Goal: Task Accomplishment & Management: Complete application form

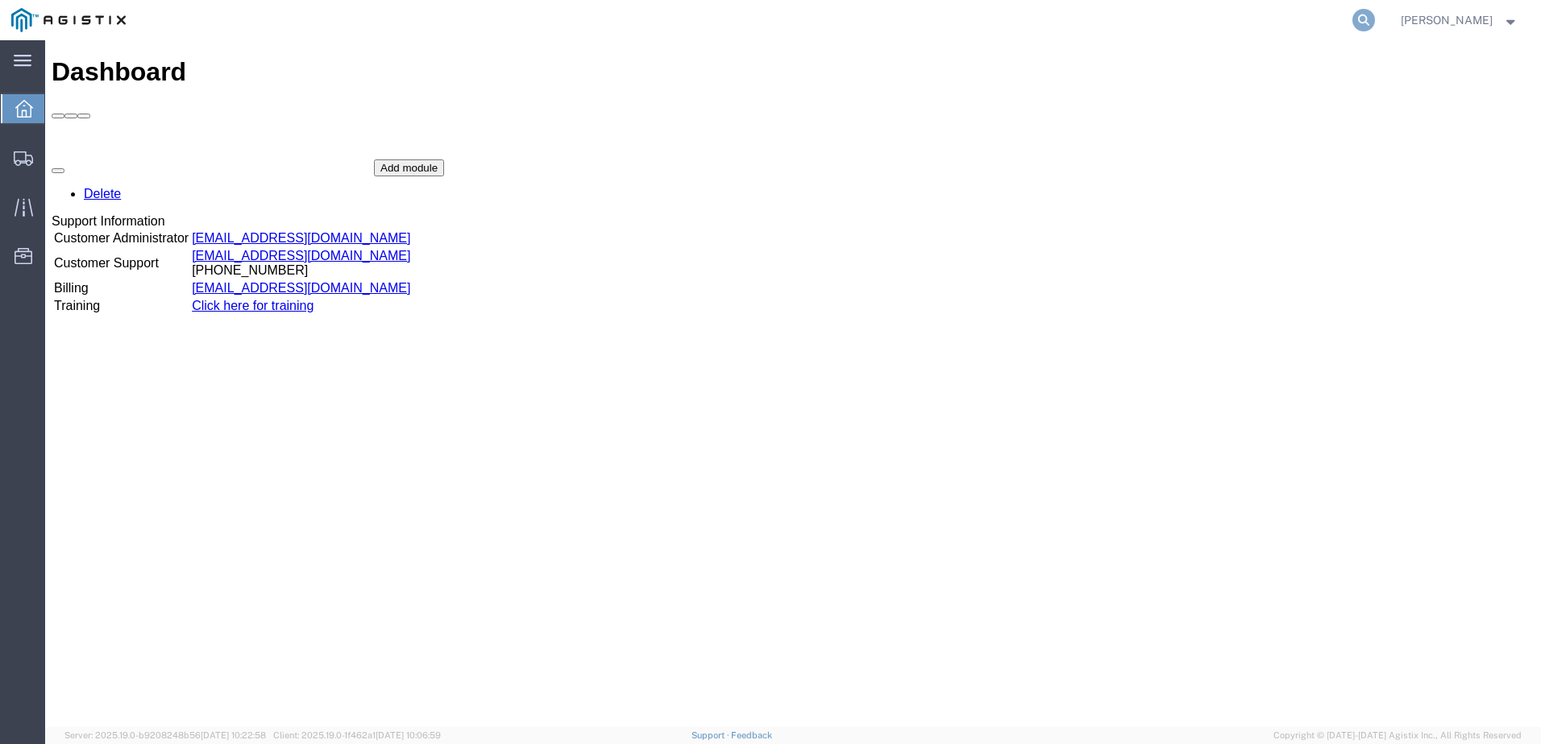
click at [1375, 13] on icon at bounding box center [1363, 20] width 23 height 23
click at [1219, 10] on input "search" at bounding box center [1107, 20] width 490 height 39
paste input "56891063"
type input "56891063"
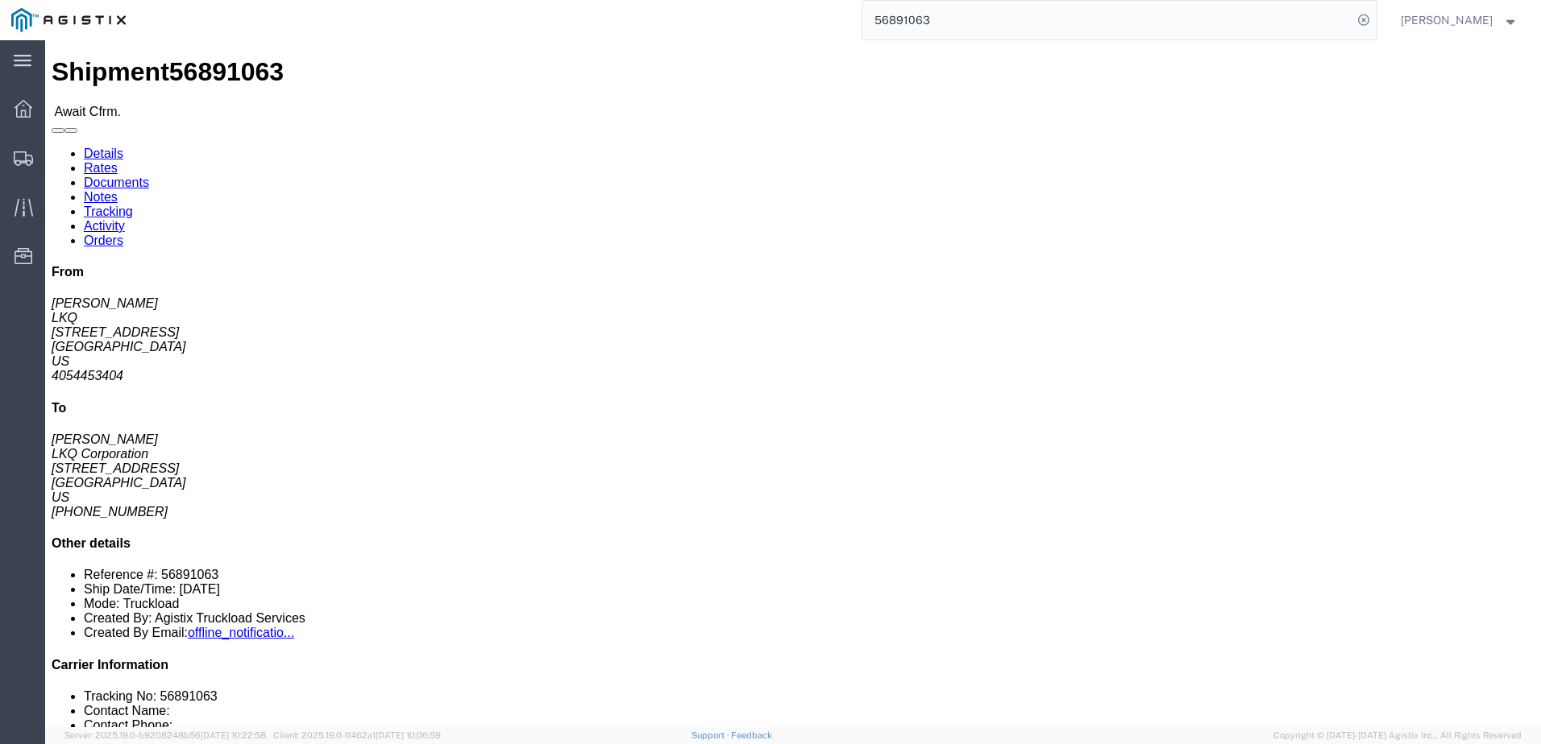
click link "Rates"
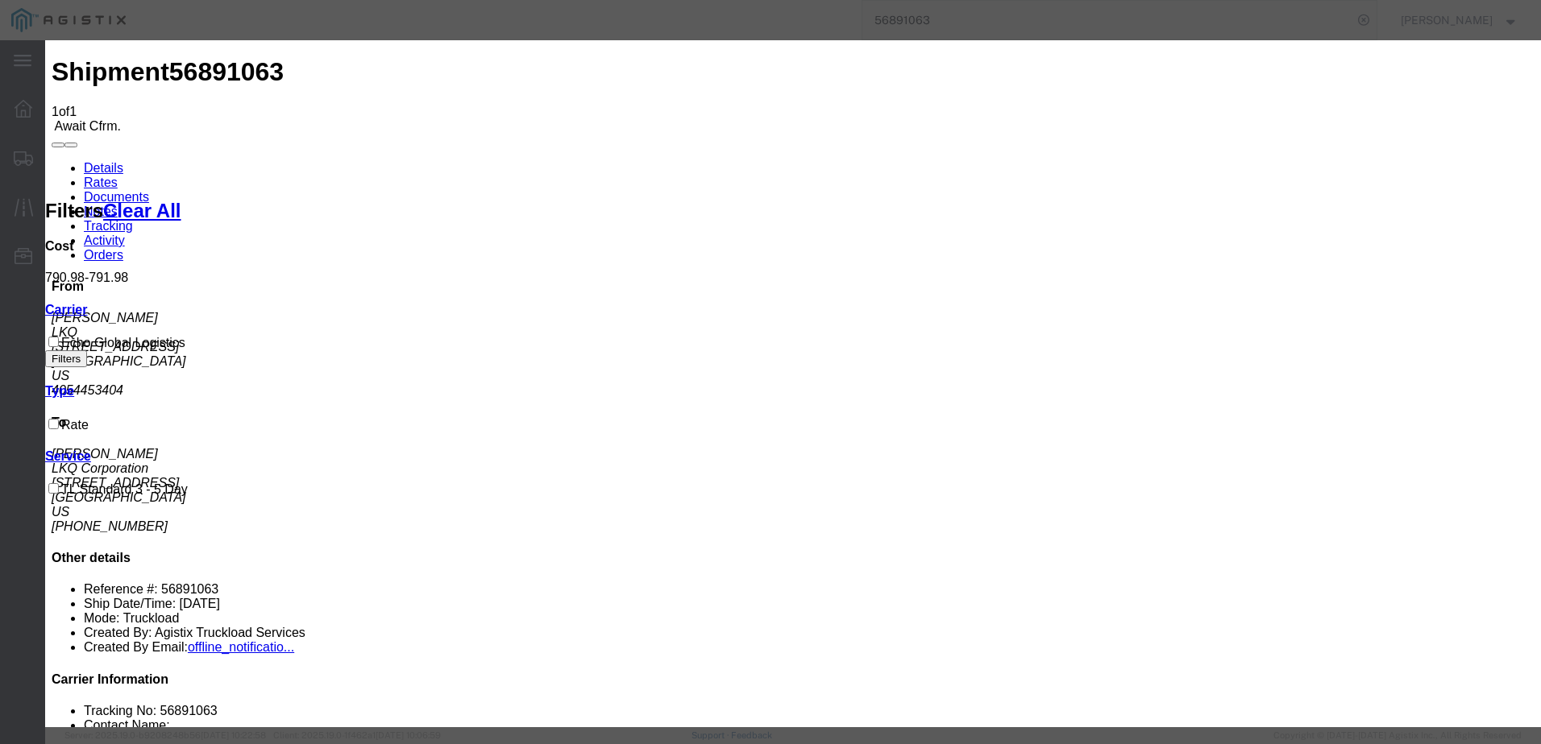
type input "5654654654"
type input "[PERSON_NAME]"
type input "3127686379"
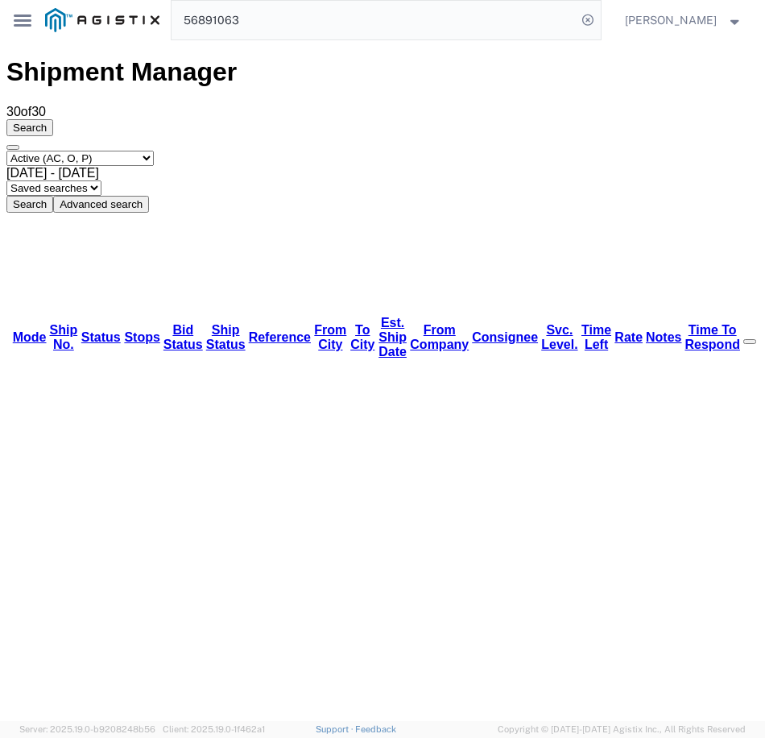
click at [373, 19] on input "56891063" at bounding box center [374, 20] width 404 height 39
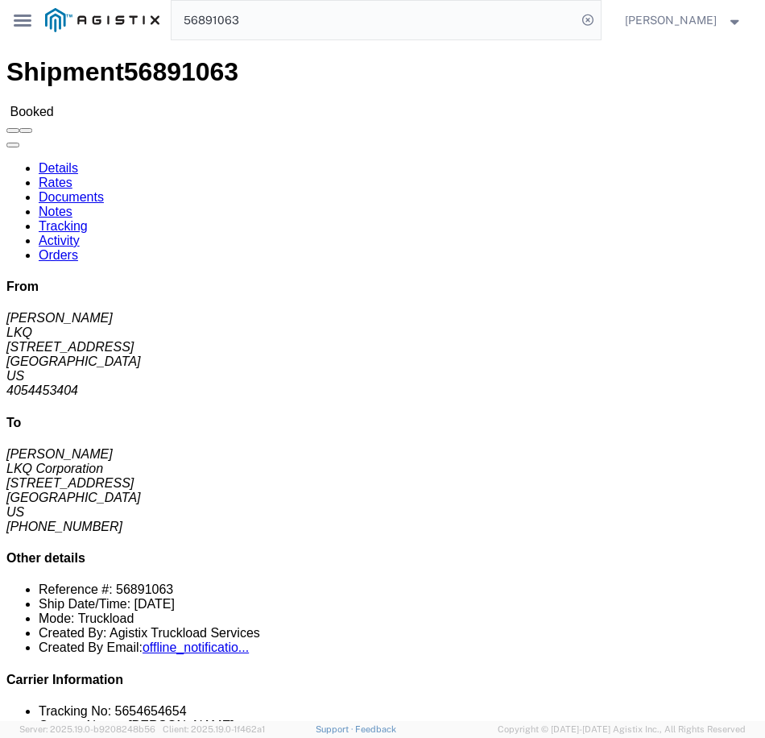
click link "Rates"
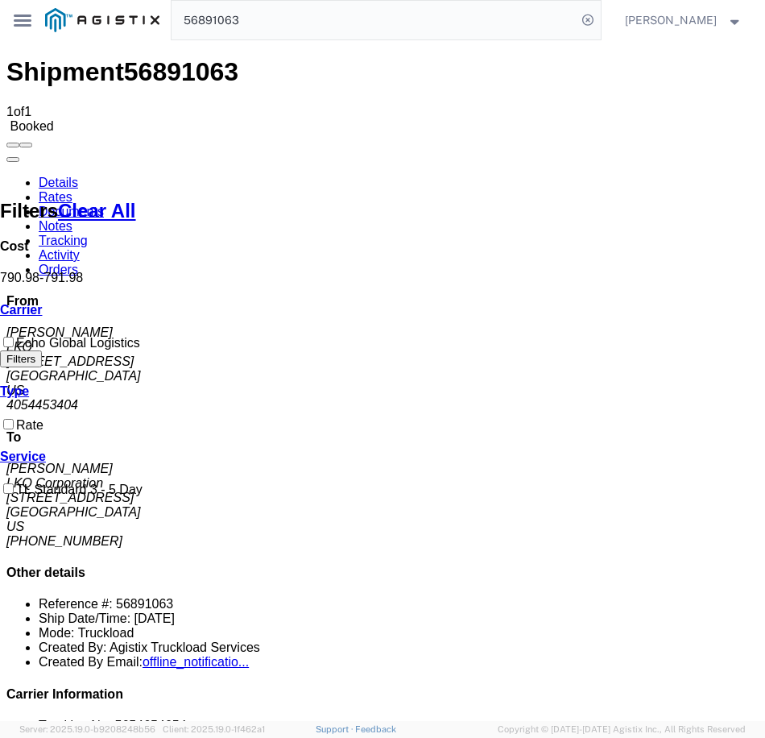
click at [56, 176] on link "Details" at bounding box center [58, 183] width 39 height 14
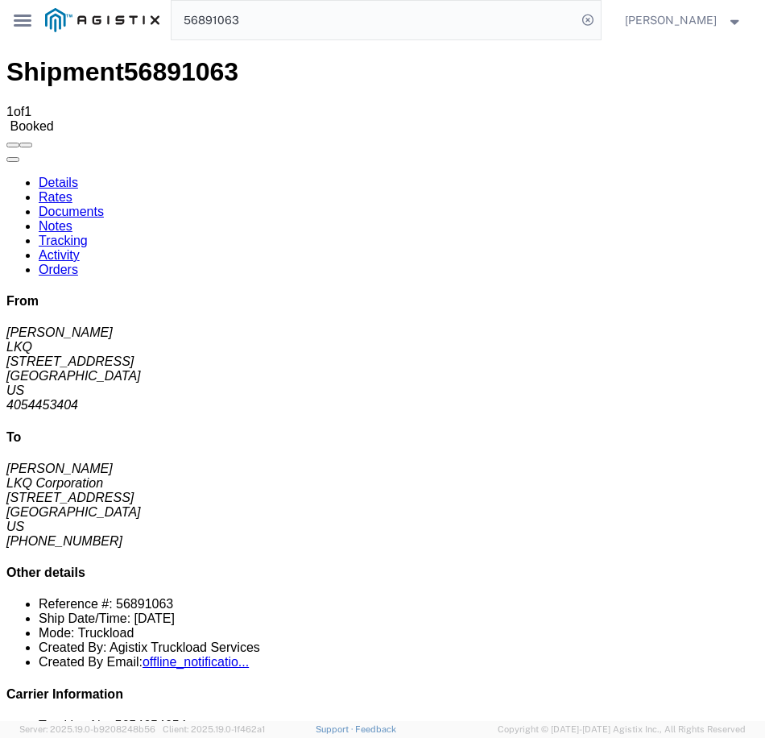
click link "Notes"
click at [73, 190] on link "Rates" at bounding box center [56, 197] width 34 height 14
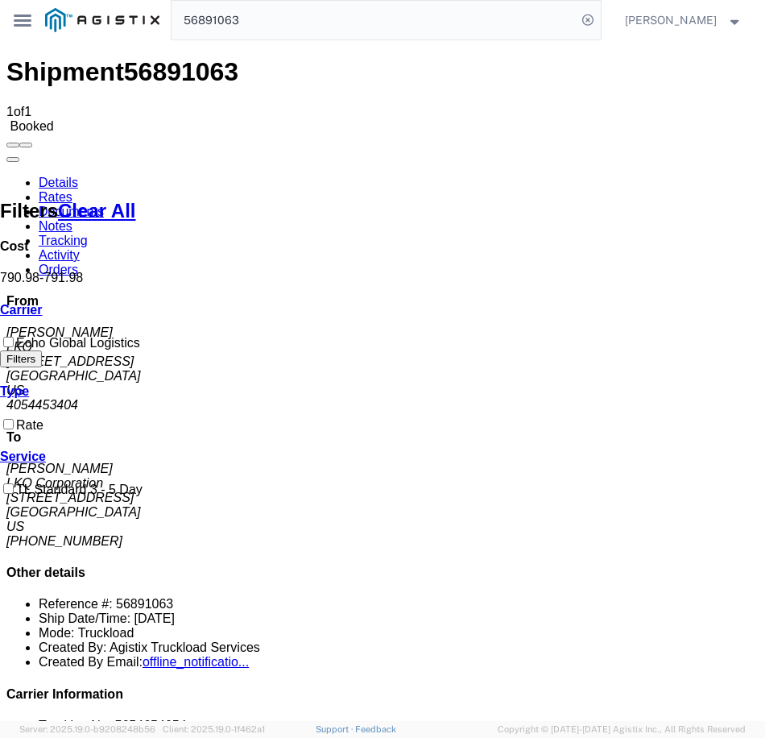
click at [77, 176] on link "Details" at bounding box center [58, 183] width 39 height 14
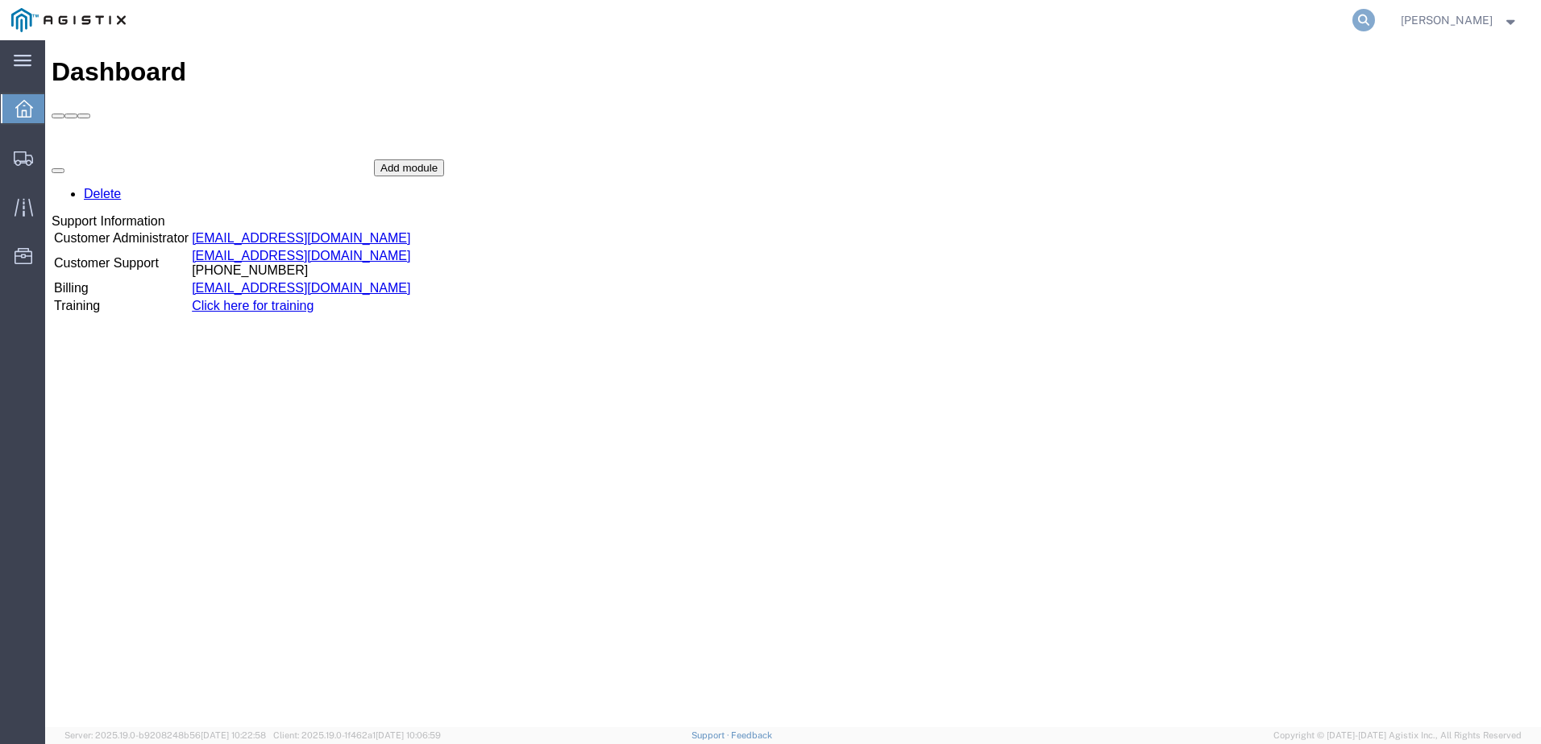
click at [1375, 19] on icon at bounding box center [1363, 20] width 23 height 23
click at [1172, 19] on input "search" at bounding box center [1107, 20] width 490 height 39
type input "56889504"
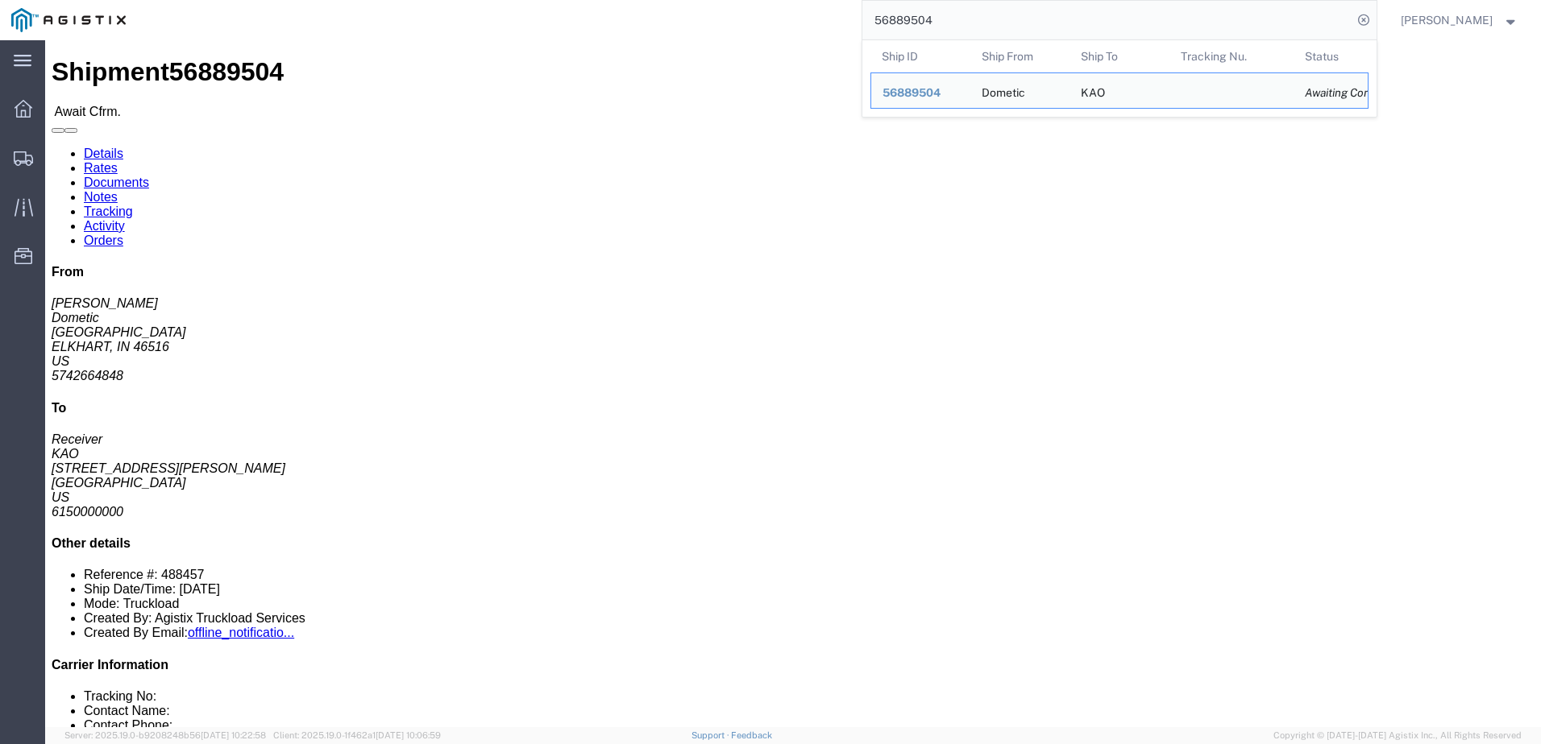
drag, startPoint x: 895, startPoint y: 170, endPoint x: 1026, endPoint y: 193, distance: 133.4
click p "Bill Of Lading: 488457 Purchase Order: 4370617 Customer Ref: 56889504"
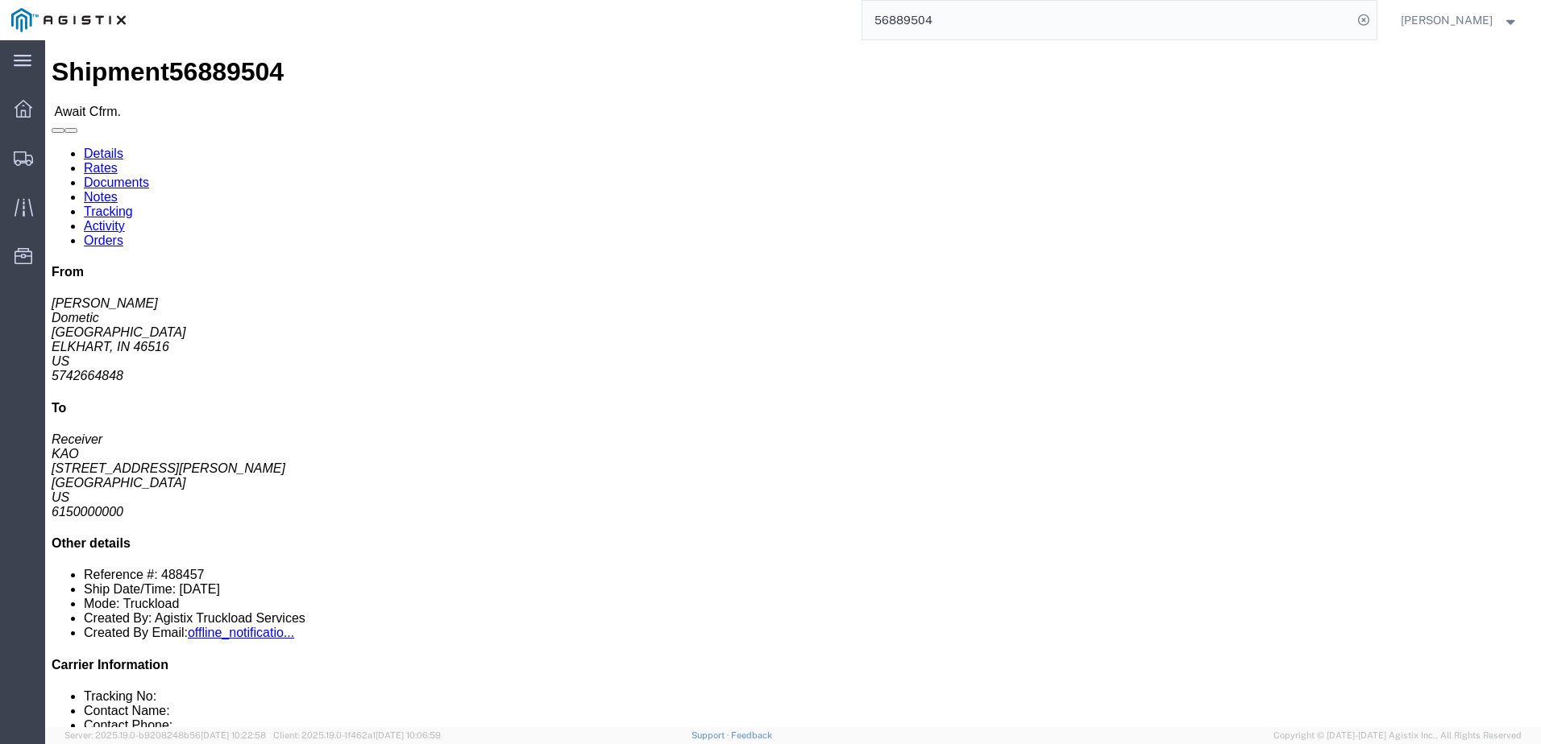
copy p "Purchase Order: 4370617 Customer Ref: 56889504"
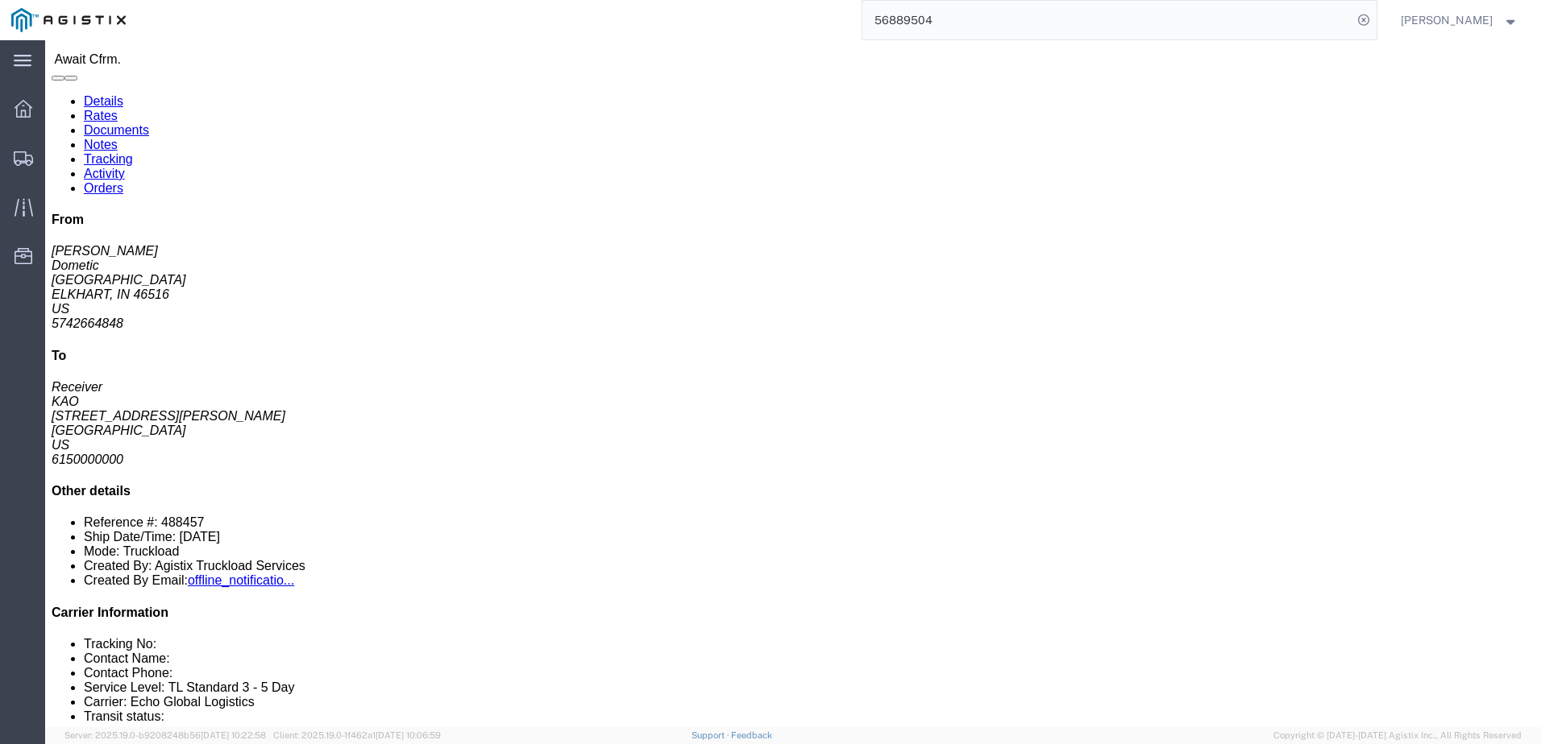
scroll to position [81, 0]
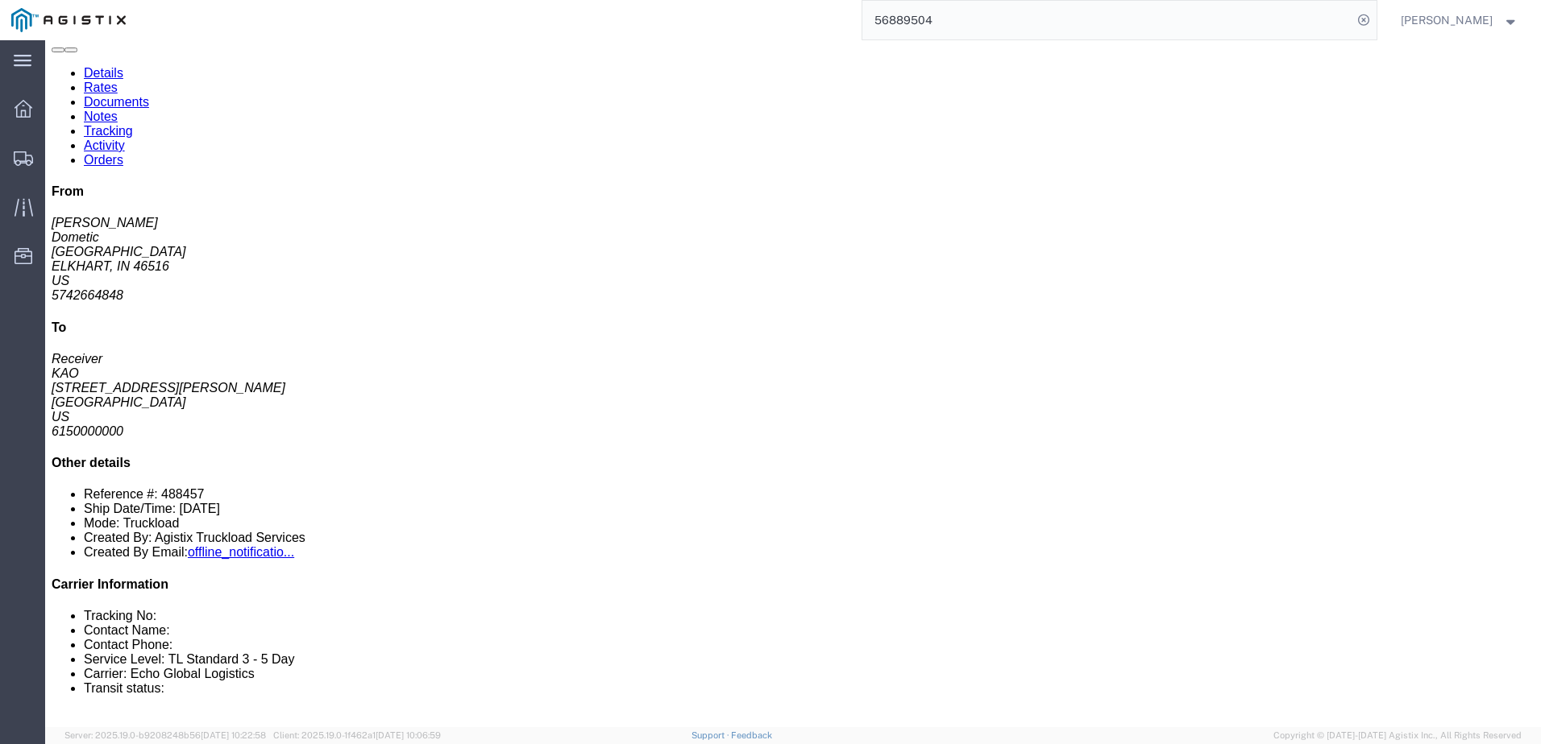
click link "Notes"
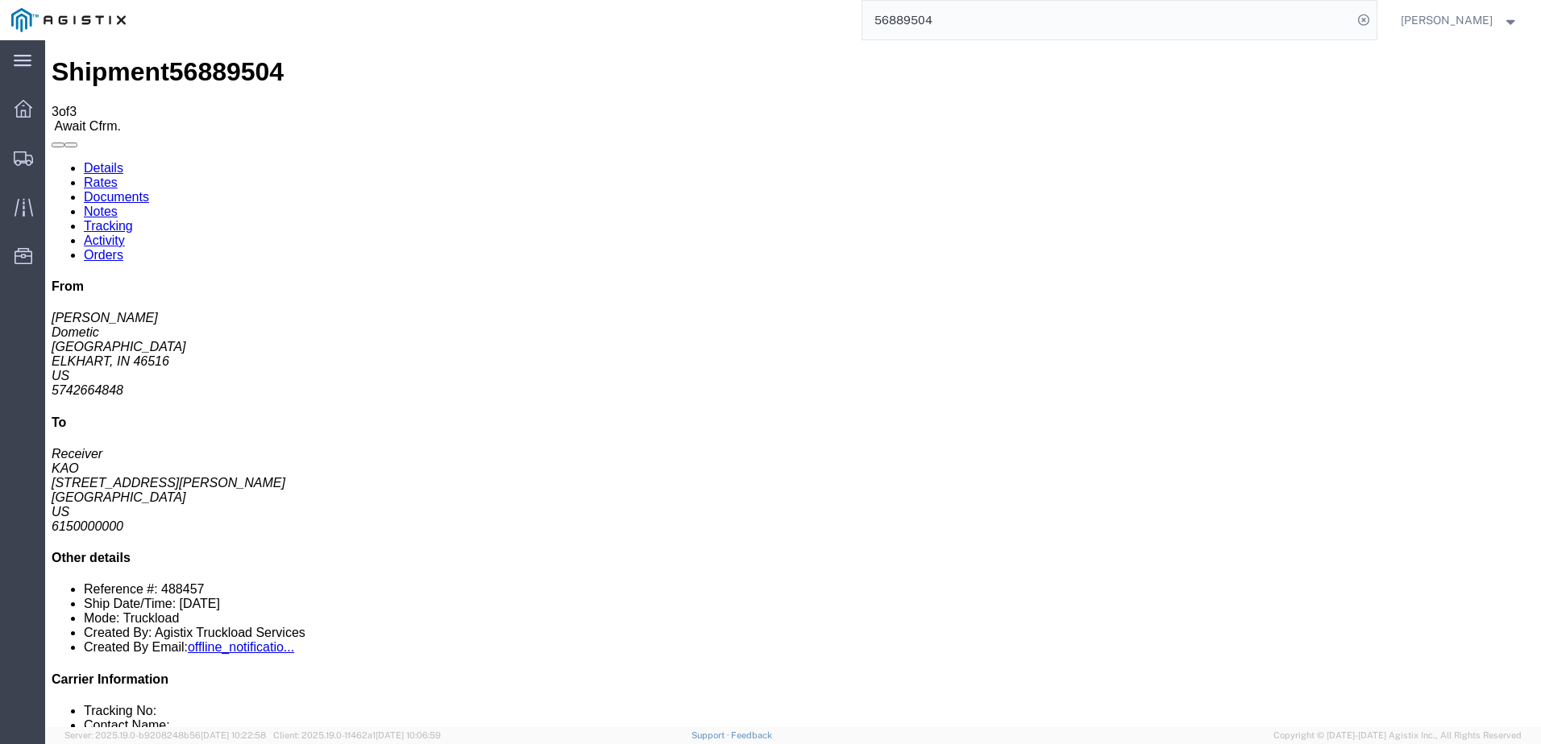
drag, startPoint x: 761, startPoint y: 219, endPoint x: 670, endPoint y: 325, distance: 139.4
drag, startPoint x: 670, startPoint y: 323, endPoint x: 605, endPoint y: 285, distance: 74.8
copy span "SKID 1- 45X45X75- SKID 2- 31X31X67 SKID 3- 42X31X69 SKID 4 - 48X40X82 SKID 5 - …"
click at [118, 176] on link "Rates" at bounding box center [101, 183] width 34 height 14
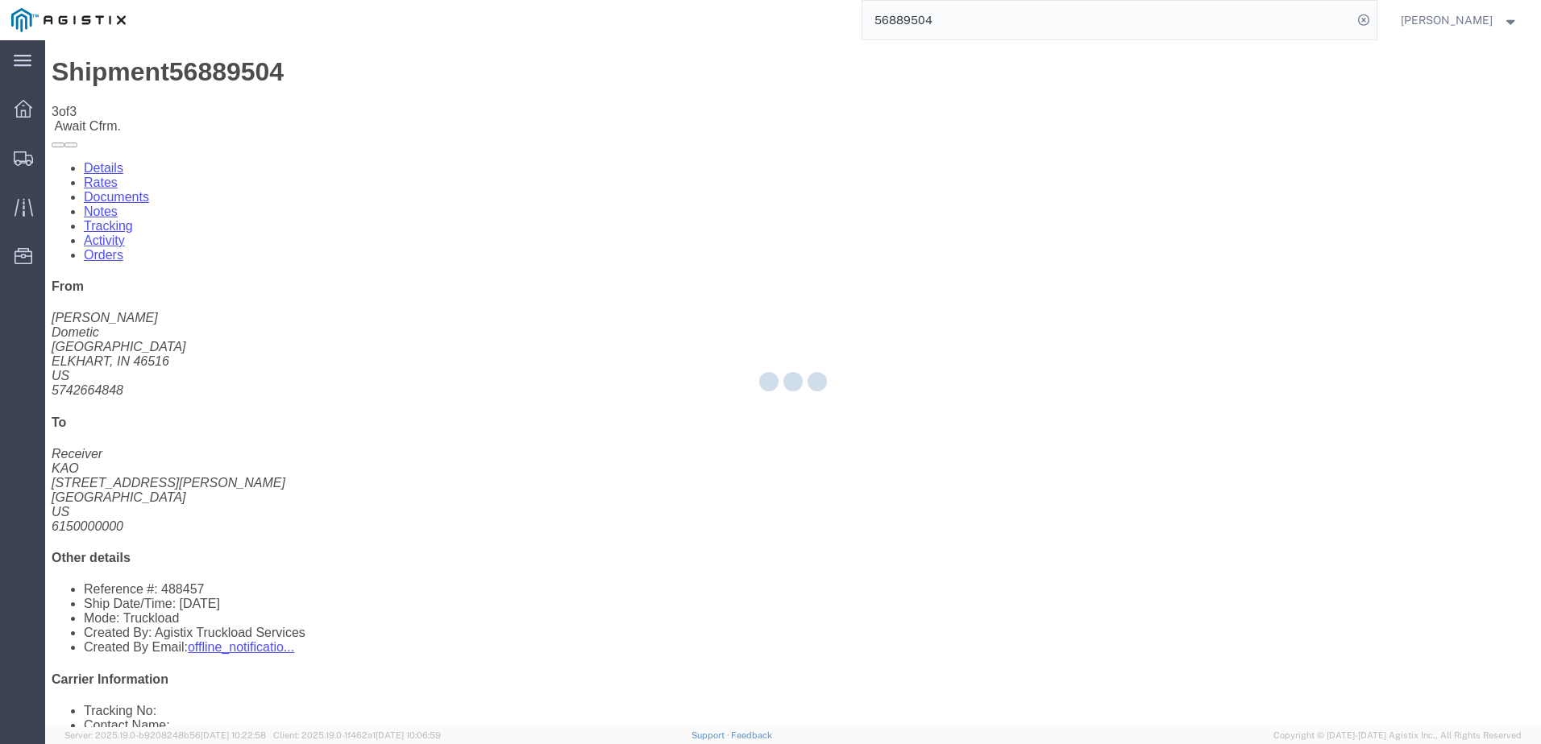
click at [106, 114] on div at bounding box center [792, 383] width 1495 height 687
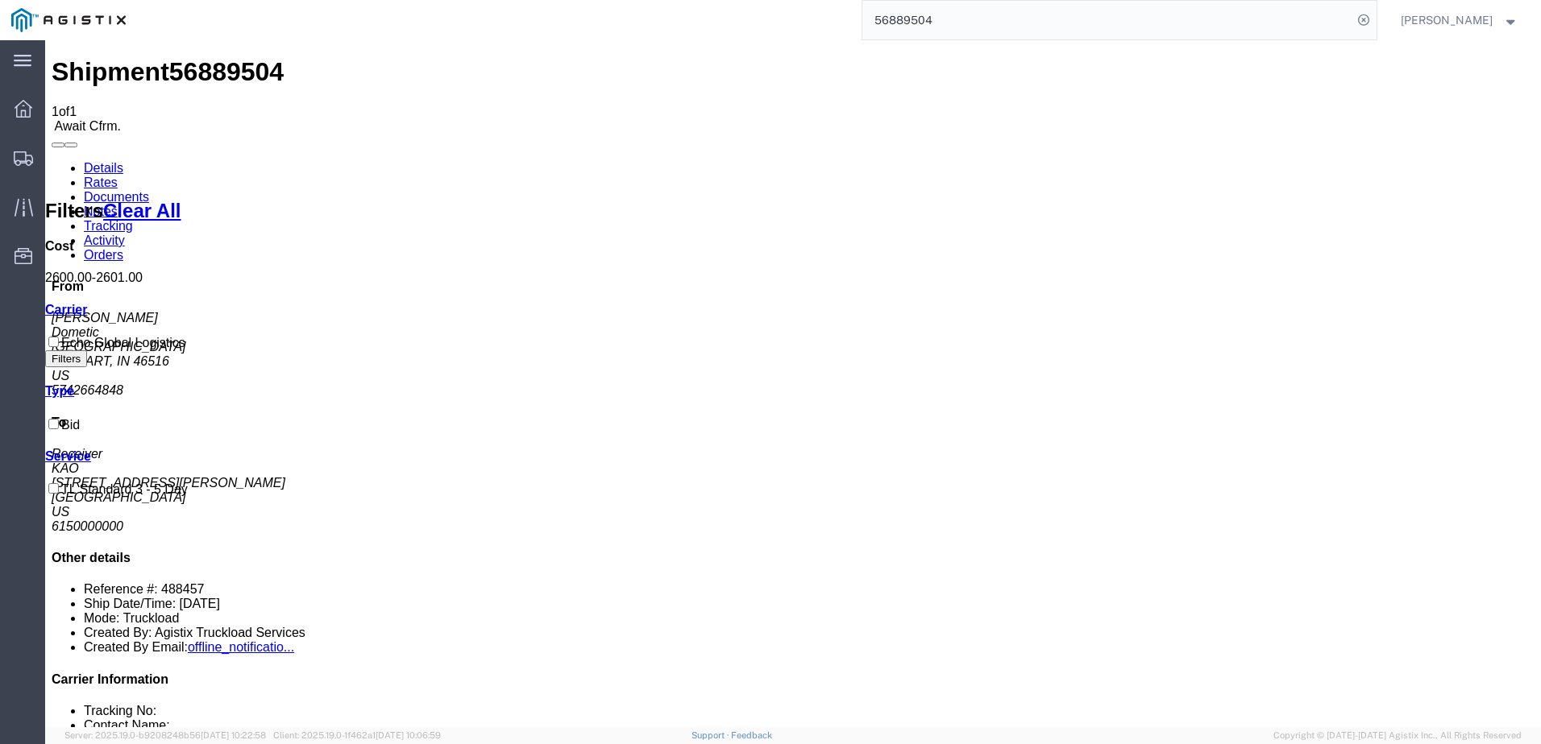
click at [109, 161] on link "Details" at bounding box center [103, 168] width 39 height 14
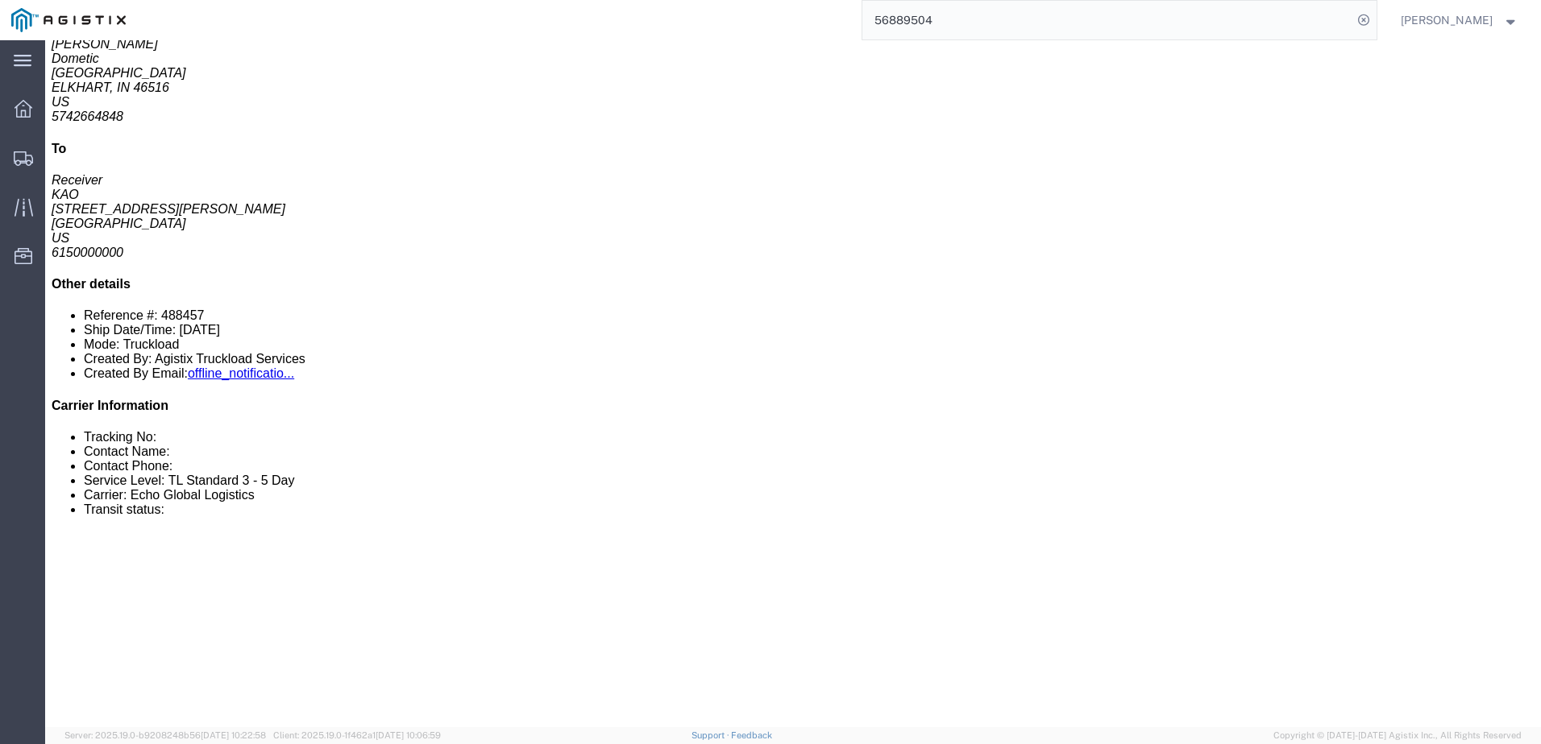
scroll to position [322, 0]
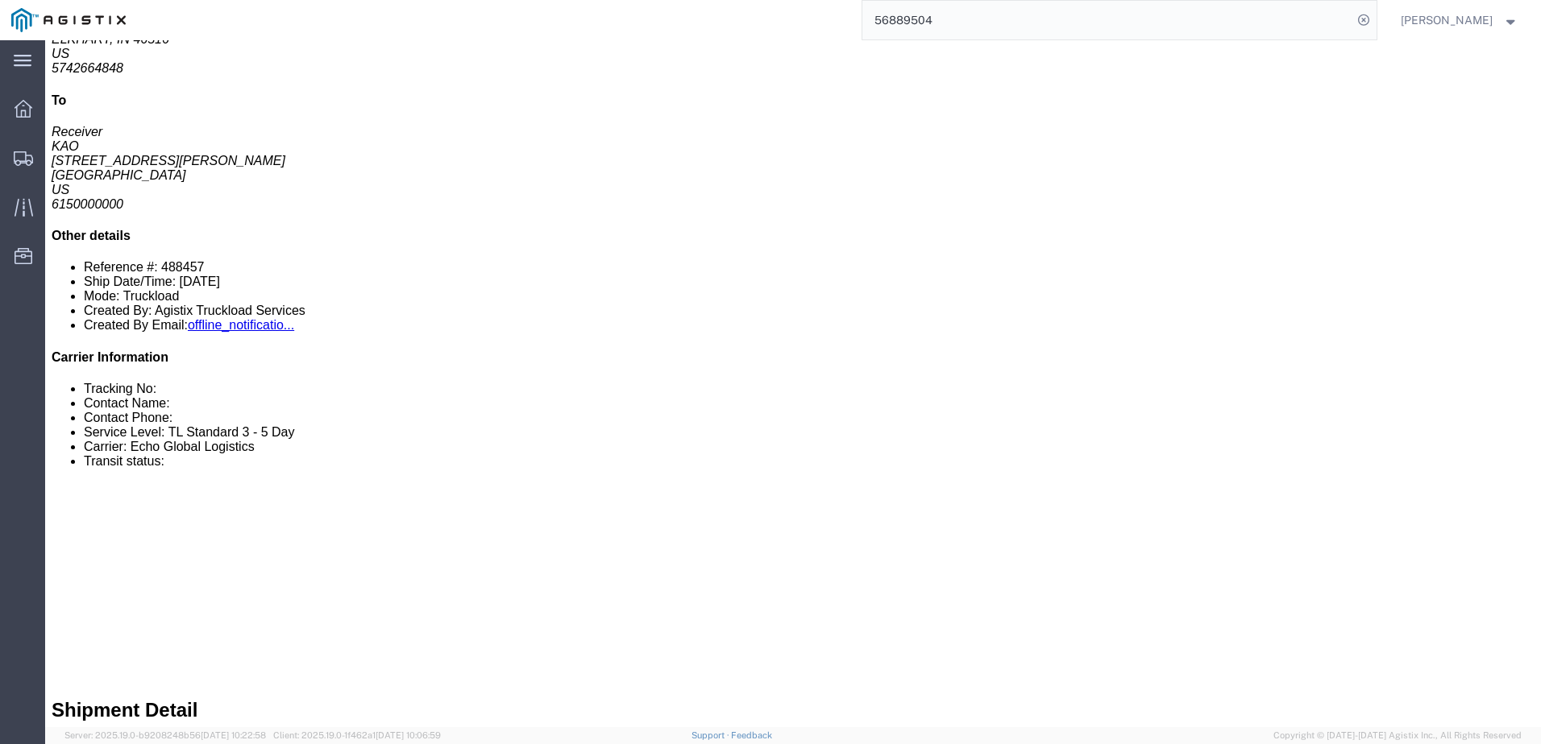
click link "Rates"
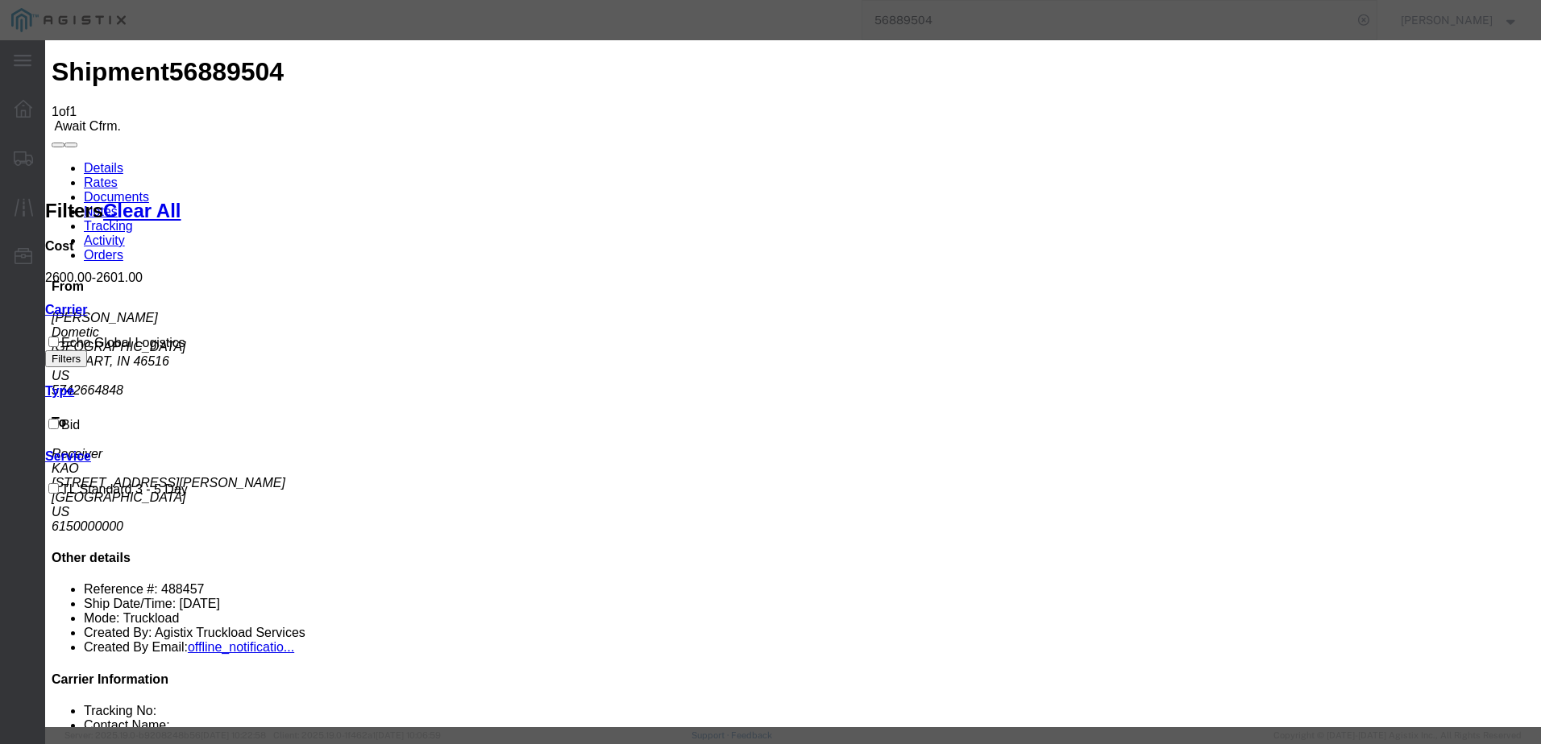
type input "64400280"
type input "[PERSON_NAME]"
type input "3127686379"
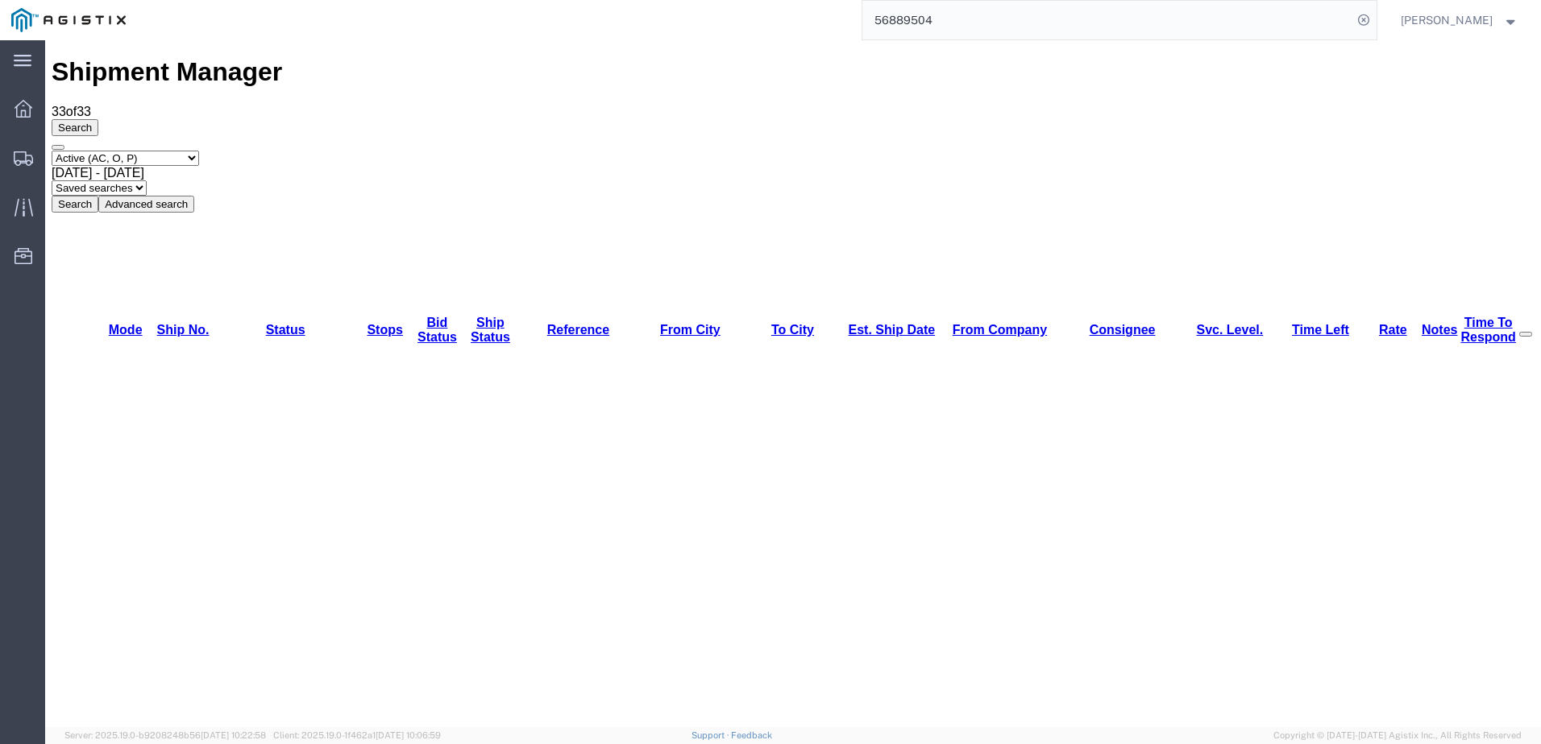
click at [989, 27] on input "56889504" at bounding box center [1107, 20] width 490 height 39
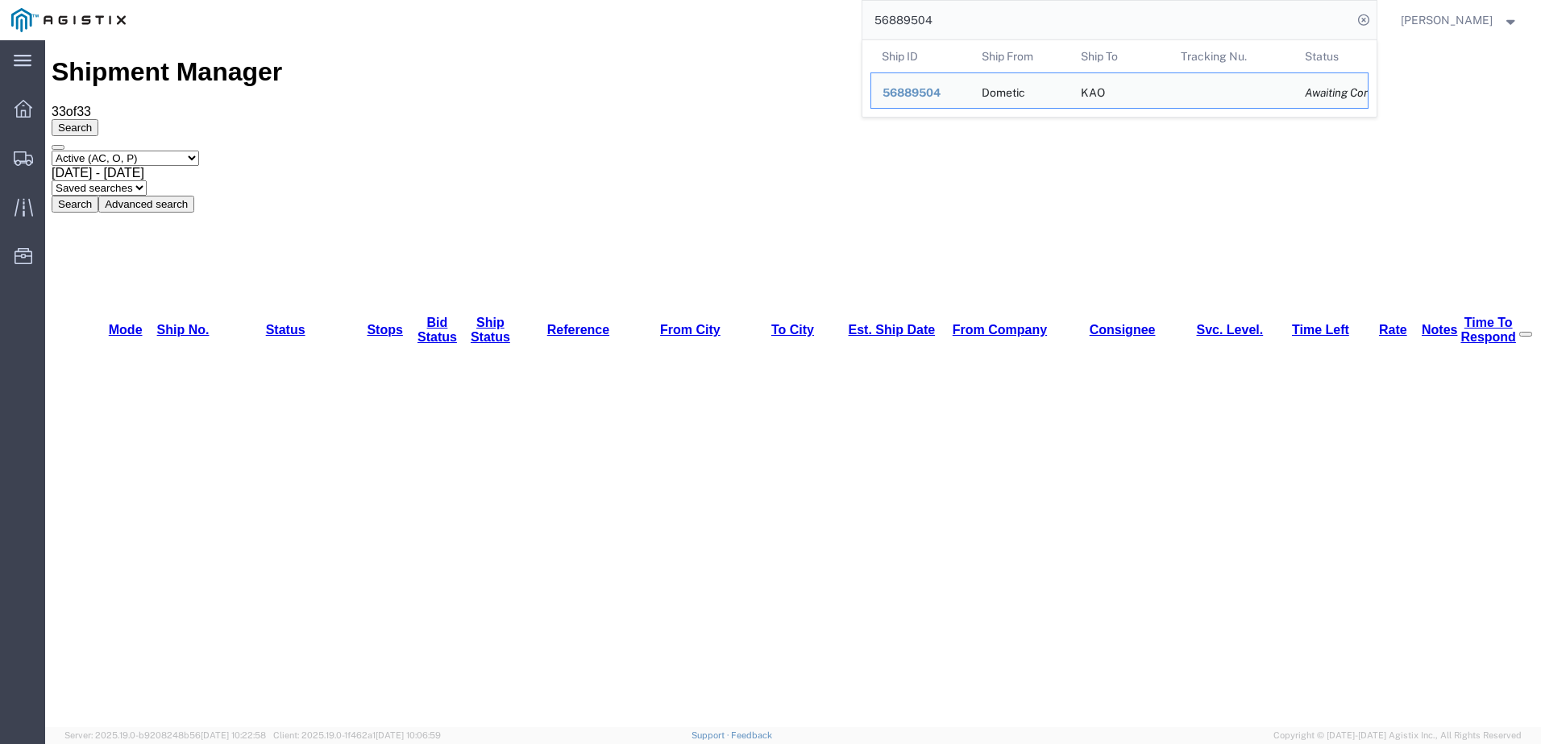
click at [989, 27] on input "56889504" at bounding box center [1107, 20] width 490 height 39
paste input "19"
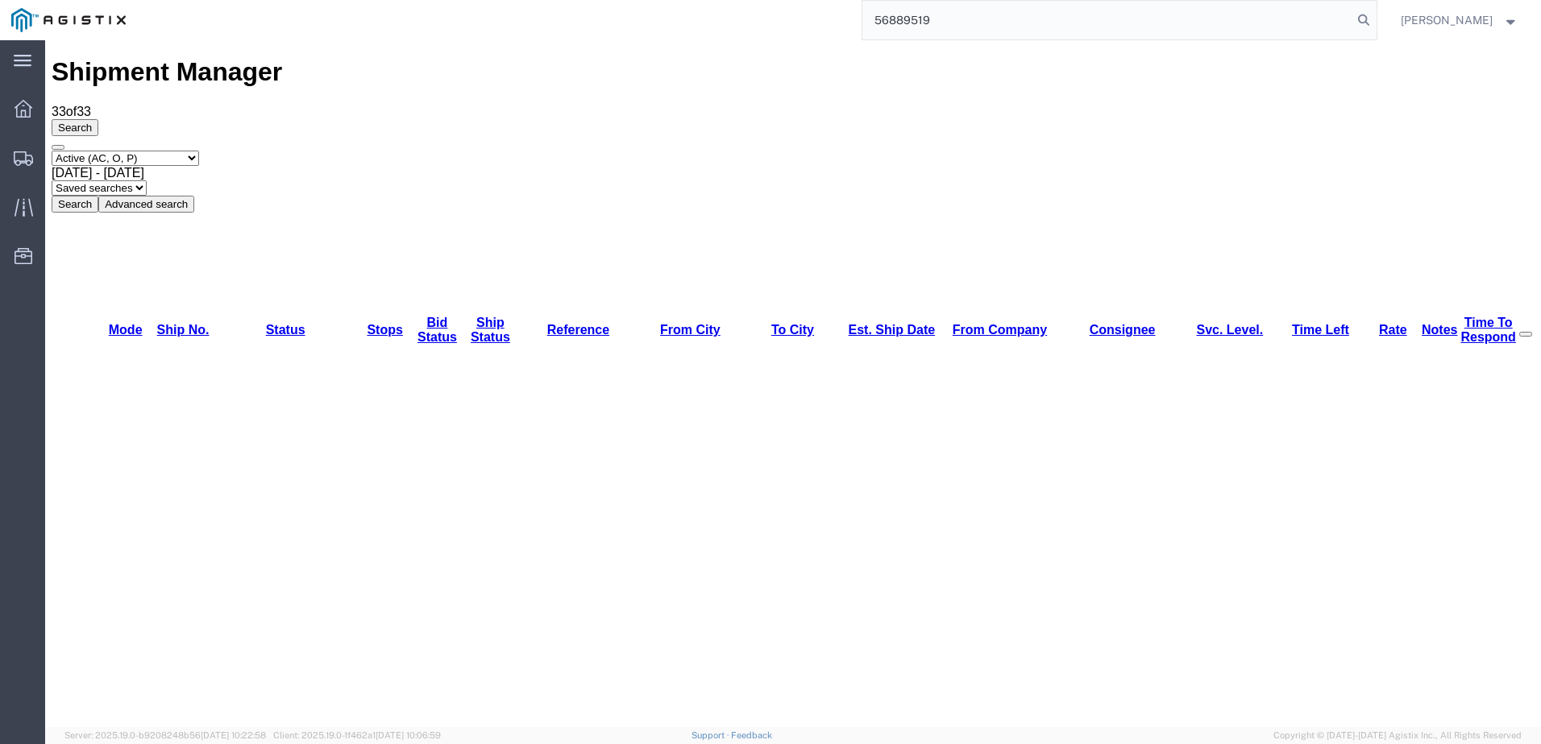
type input "56889519"
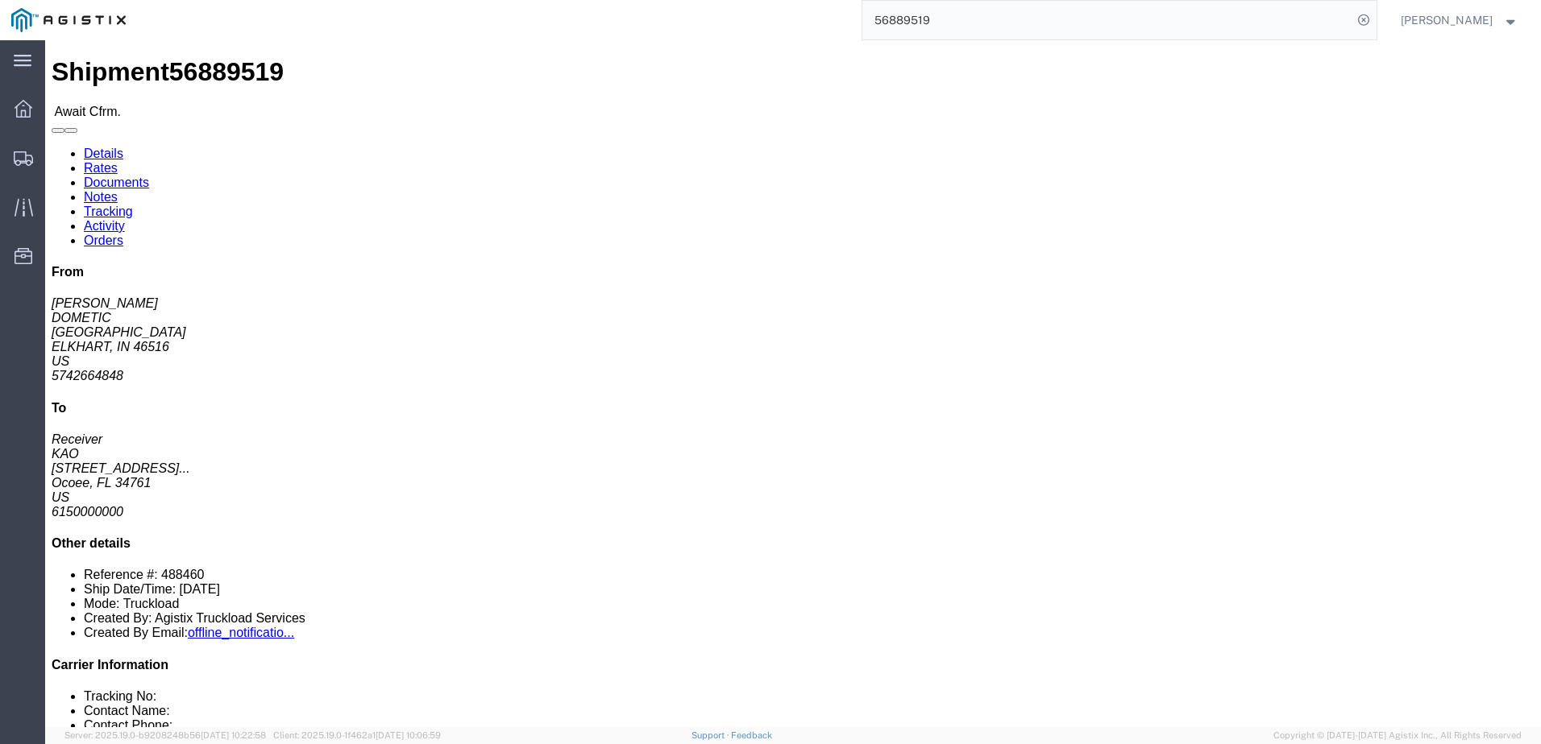
click link "Notes"
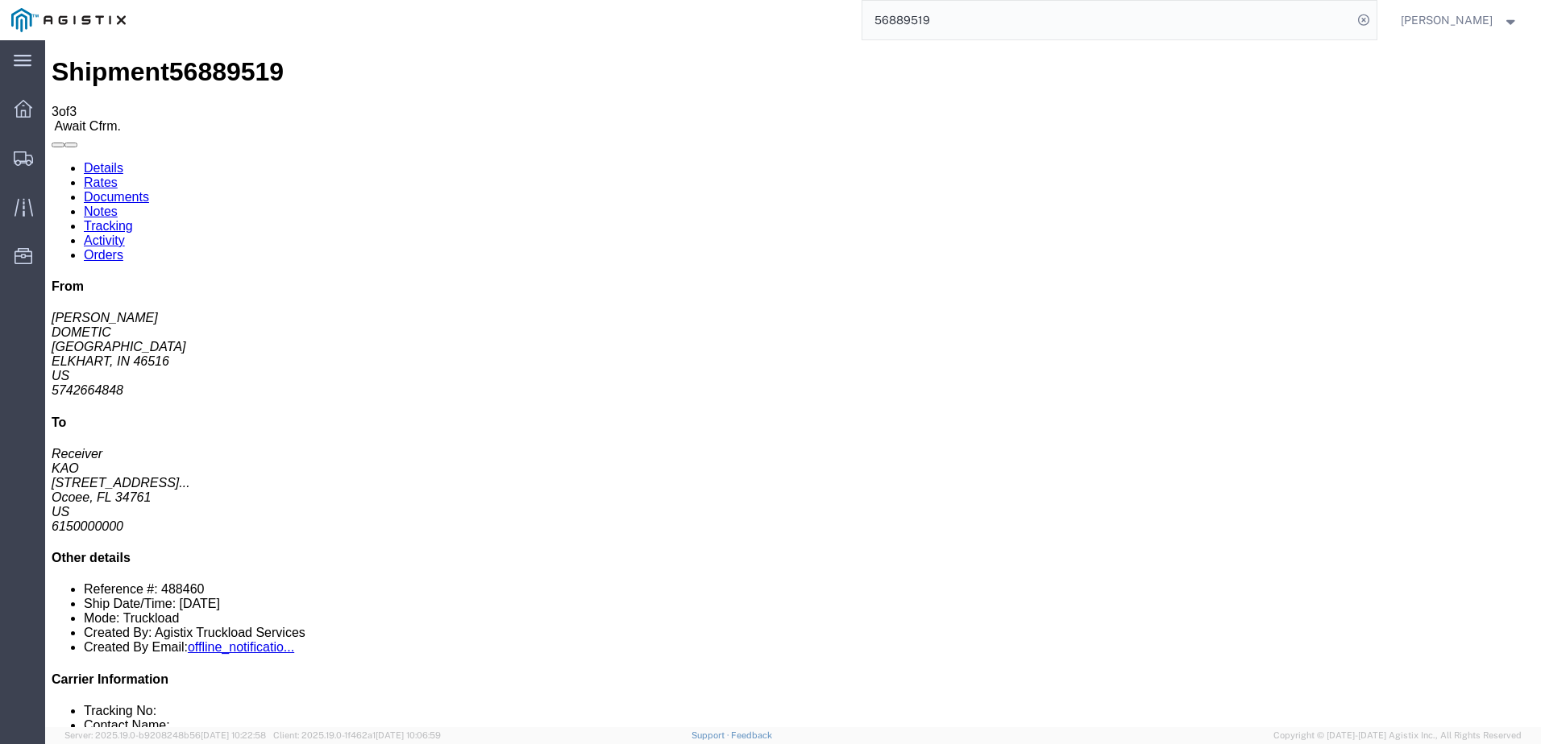
drag, startPoint x: 764, startPoint y: 224, endPoint x: 656, endPoint y: 234, distance: 108.5
copy span "SKID 1 - 84X45X46"
click at [115, 161] on link "Details" at bounding box center [103, 168] width 39 height 14
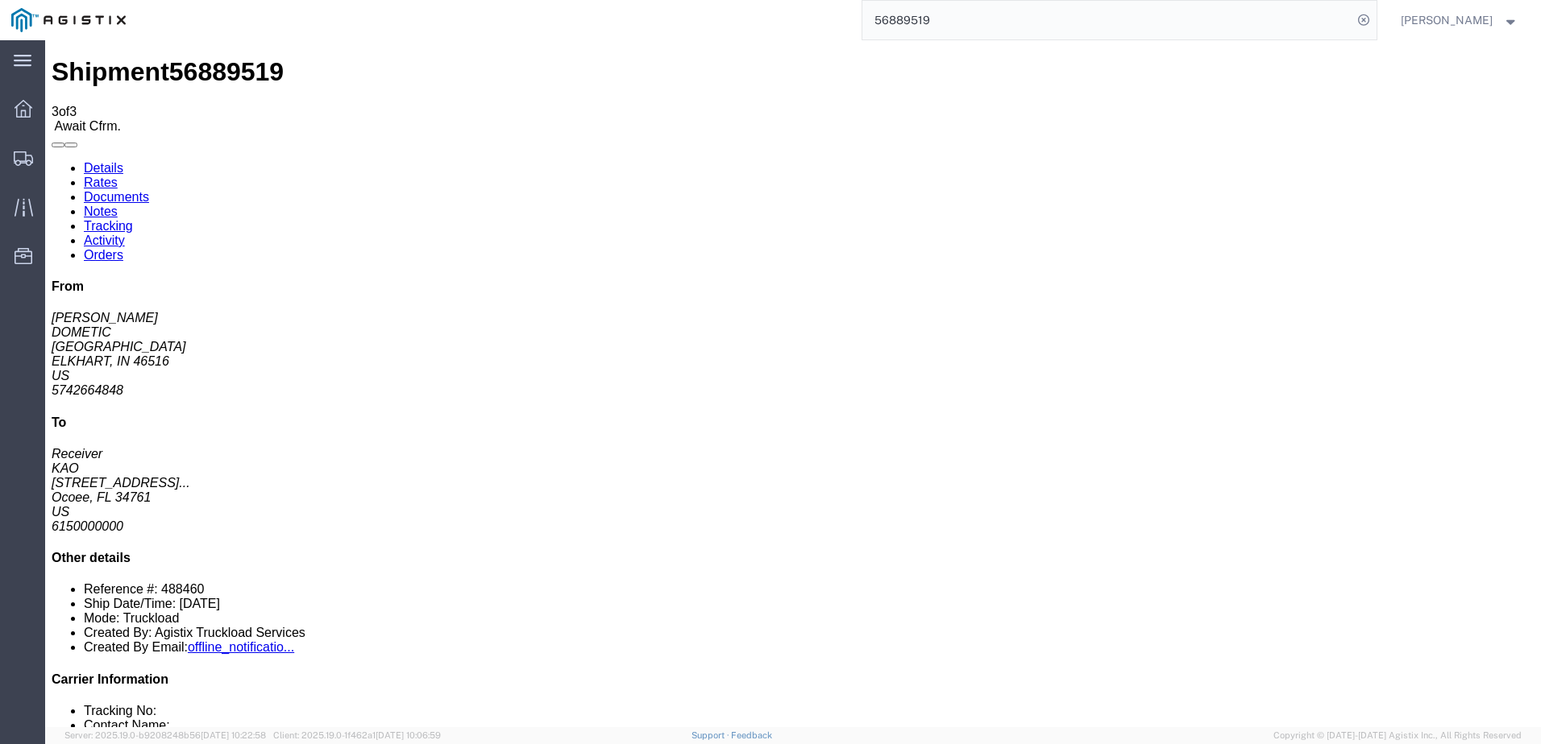
click link "Rates"
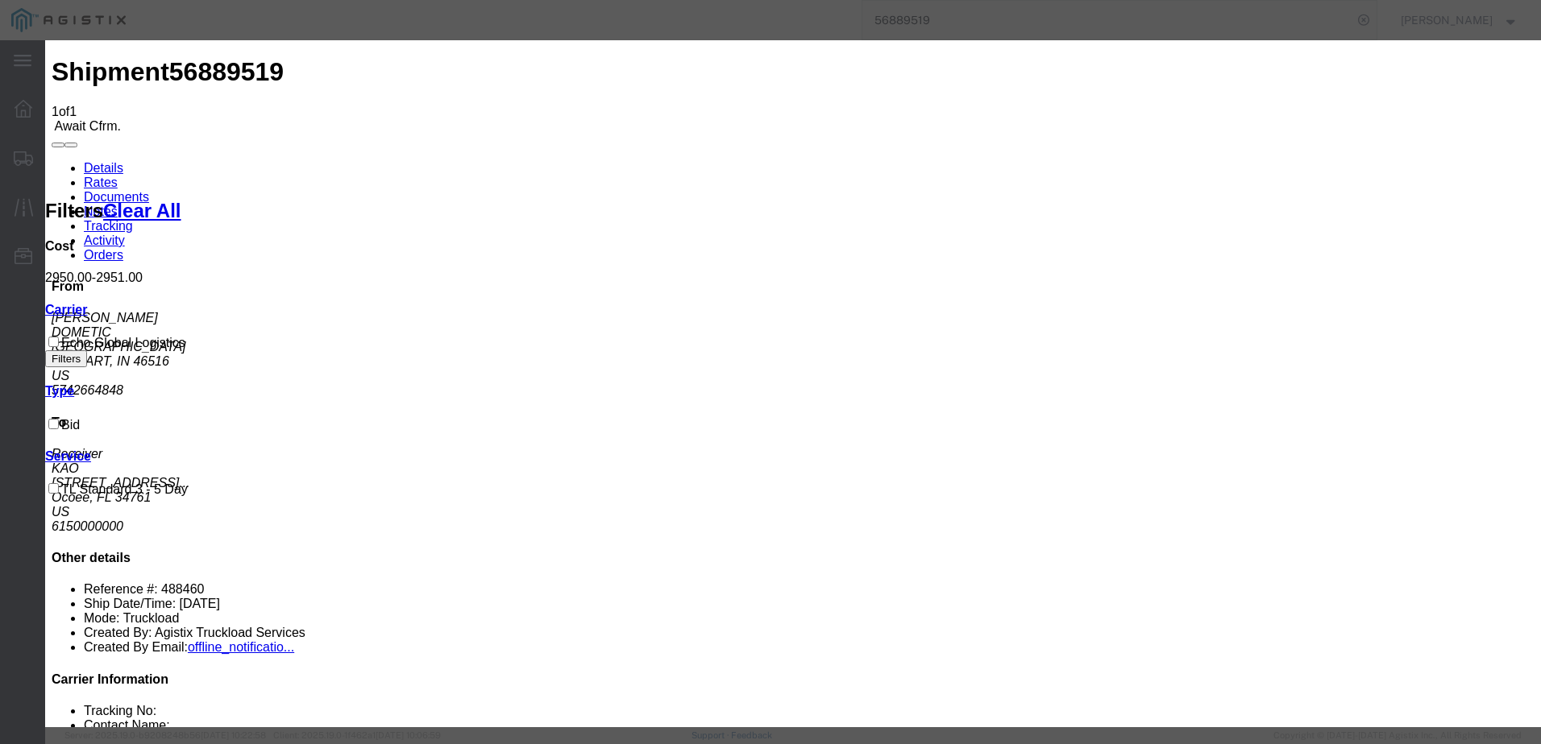
type input "64400507"
type input "[PERSON_NAME]"
type input "3127686379"
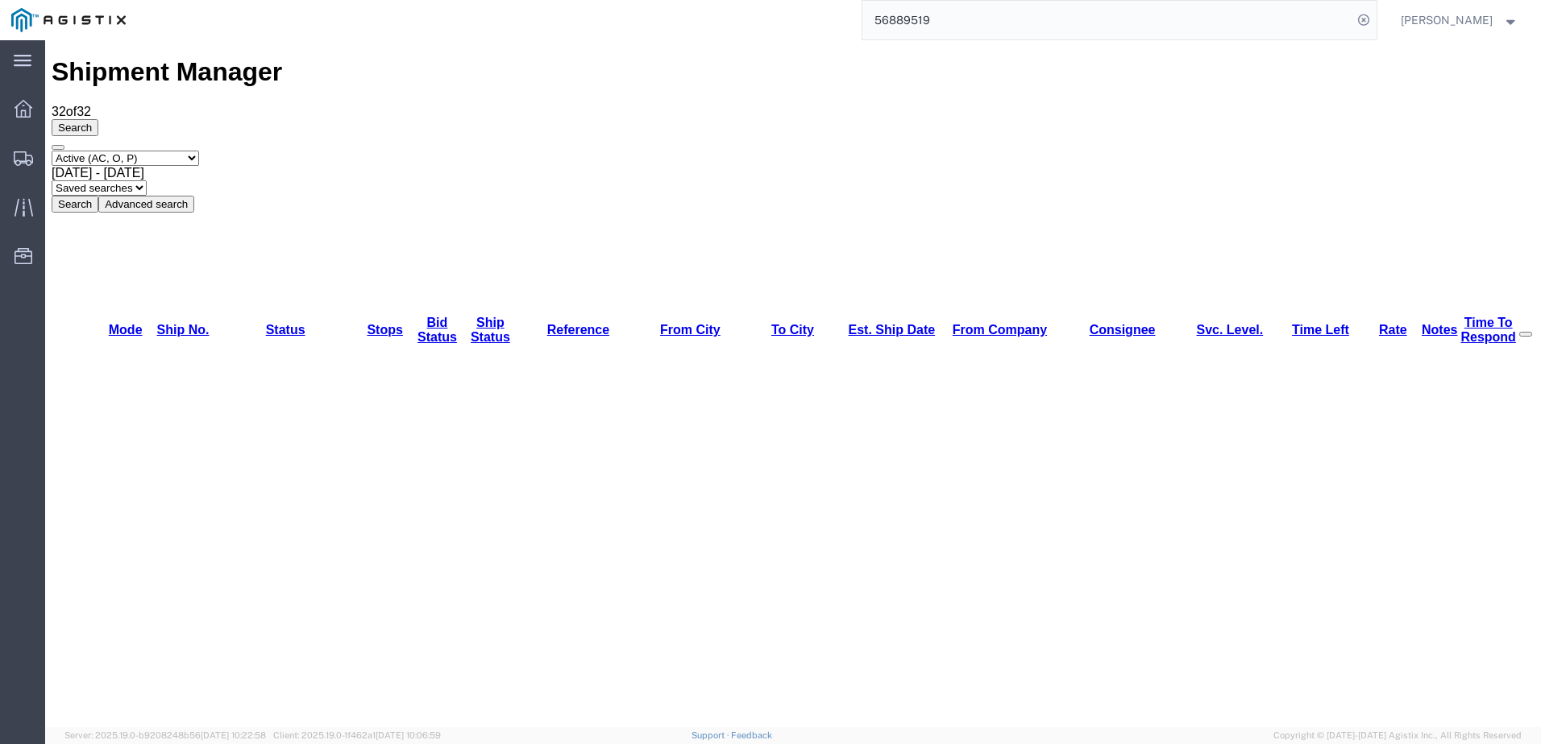
click at [960, 22] on input "56889519" at bounding box center [1107, 20] width 490 height 39
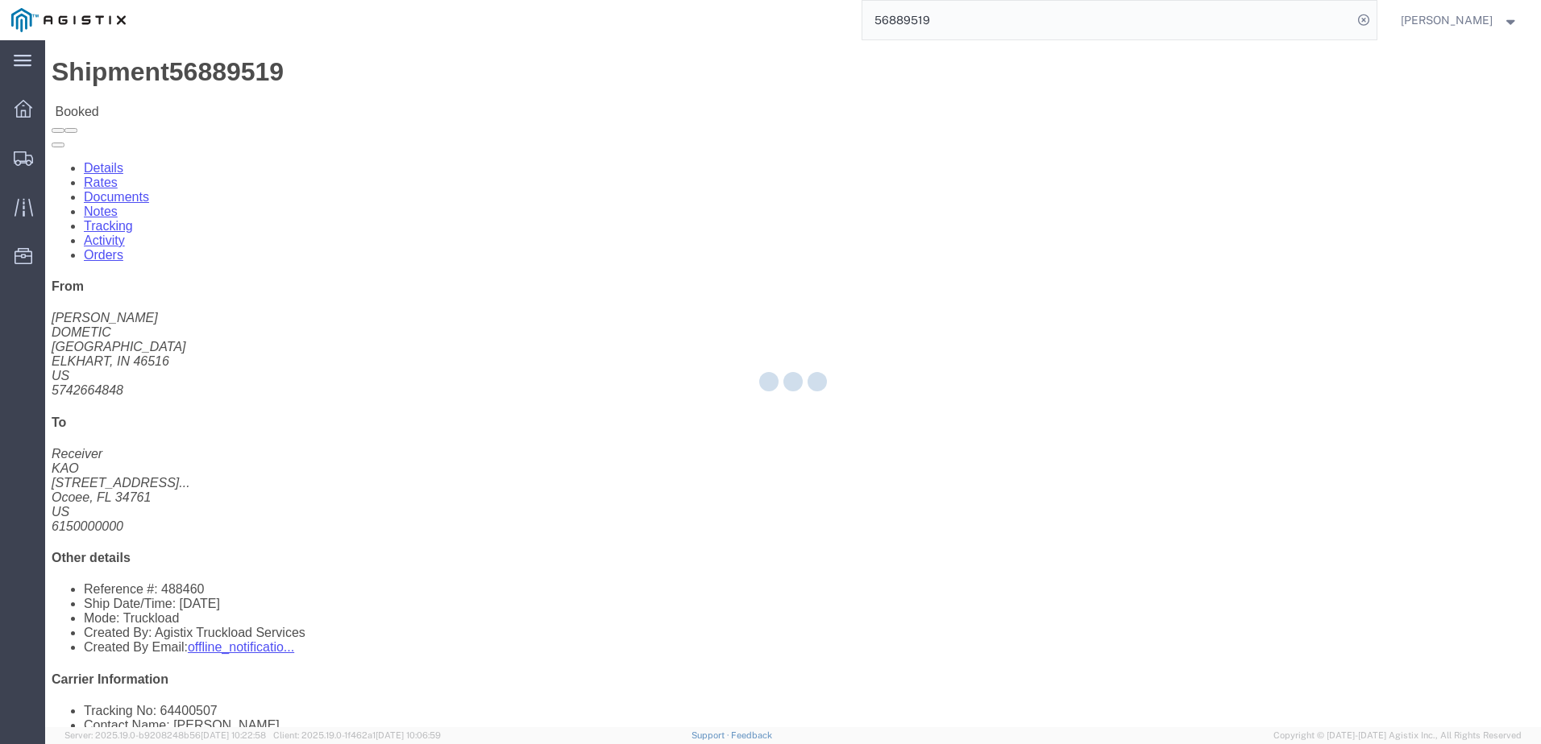
click at [173, 102] on div at bounding box center [792, 383] width 1495 height 687
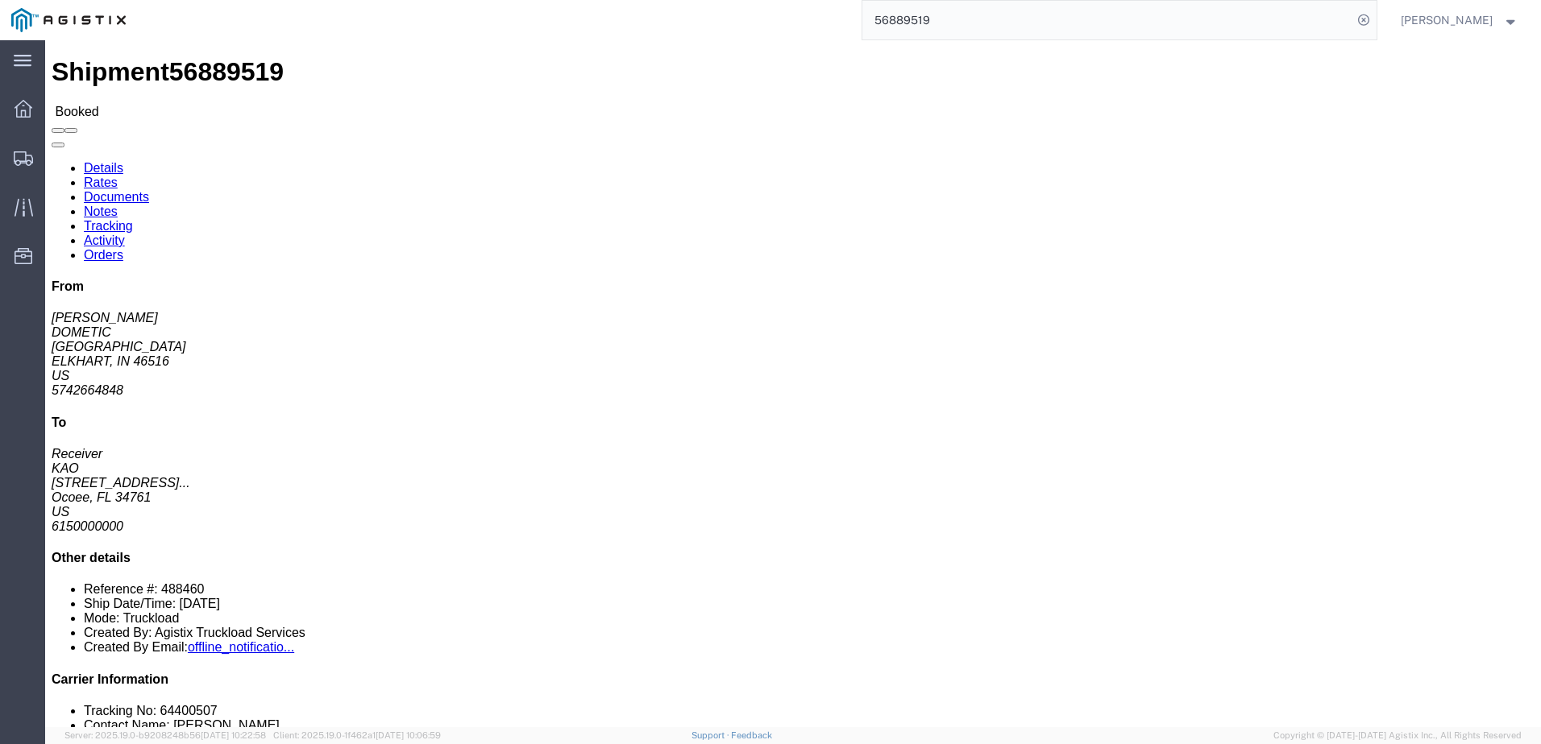
click link "Rates"
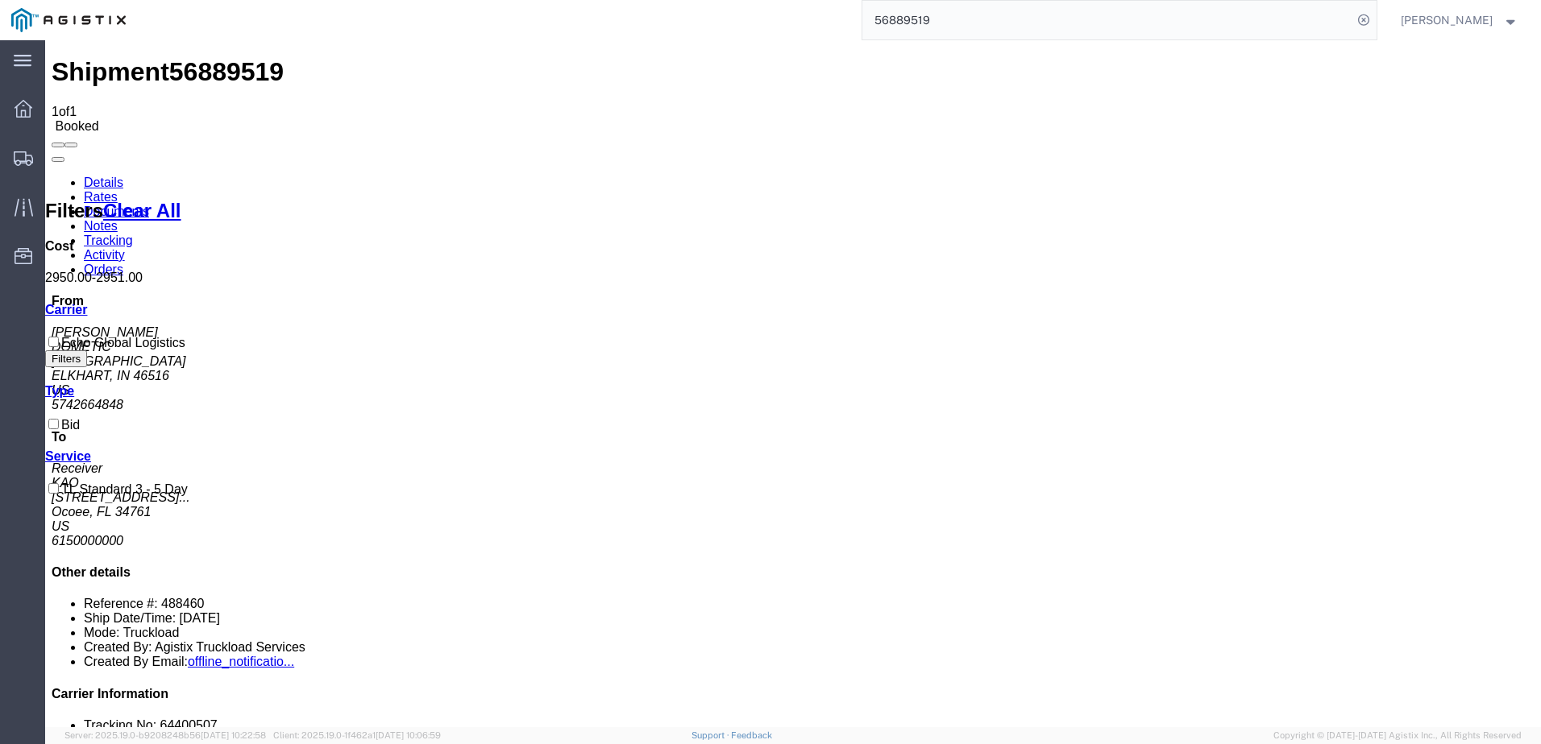
click at [94, 176] on link "Details" at bounding box center [103, 183] width 39 height 14
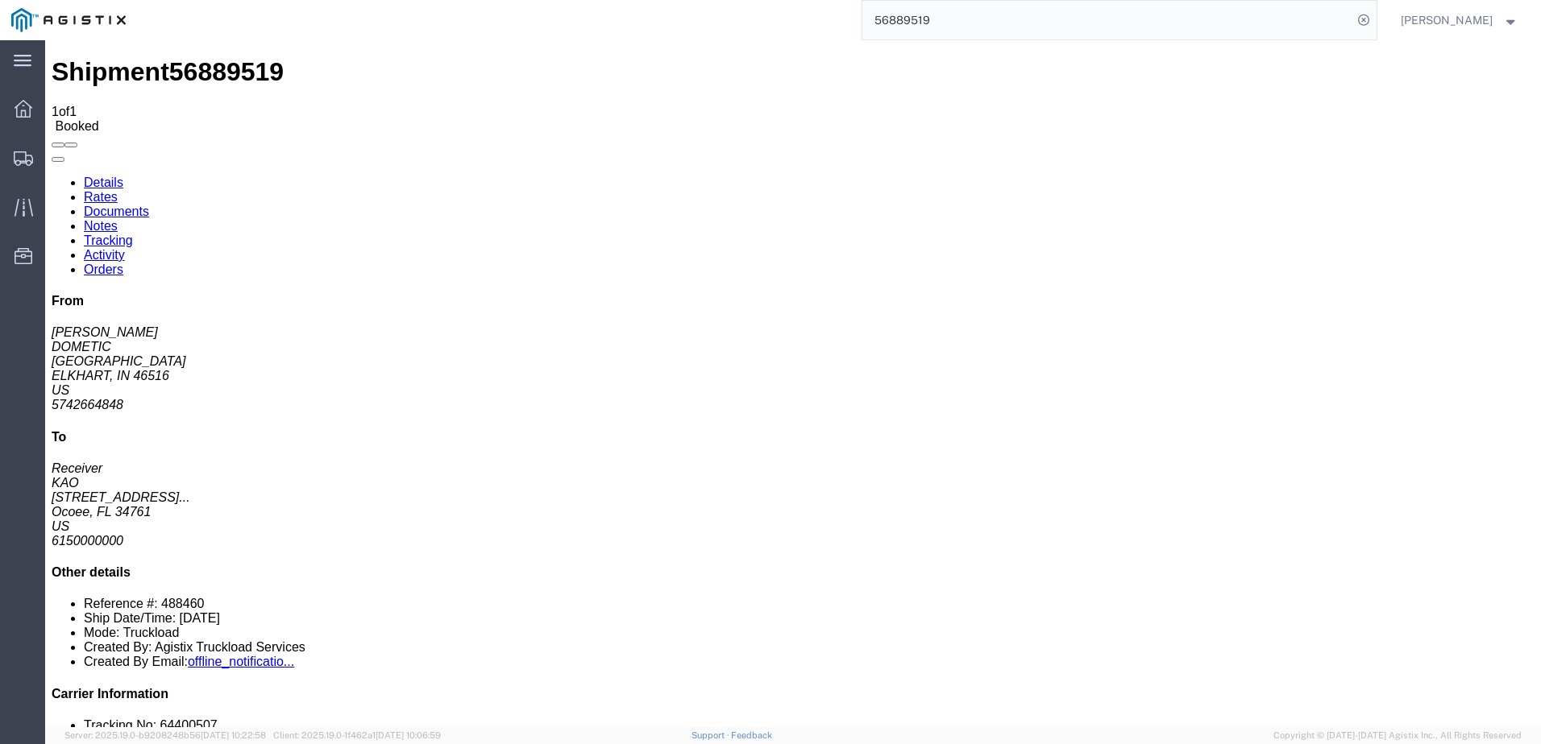
click link "Notes"
click at [93, 176] on link "Details" at bounding box center [103, 183] width 39 height 14
click link "Notes"
click at [125, 248] on link "Activity" at bounding box center [104, 255] width 41 height 14
click at [126, 57] on div "Shipment 56889519 10 of 10 Booked Details Rates Documents Notes Tracking Activi…" at bounding box center [793, 499] width 1483 height 884
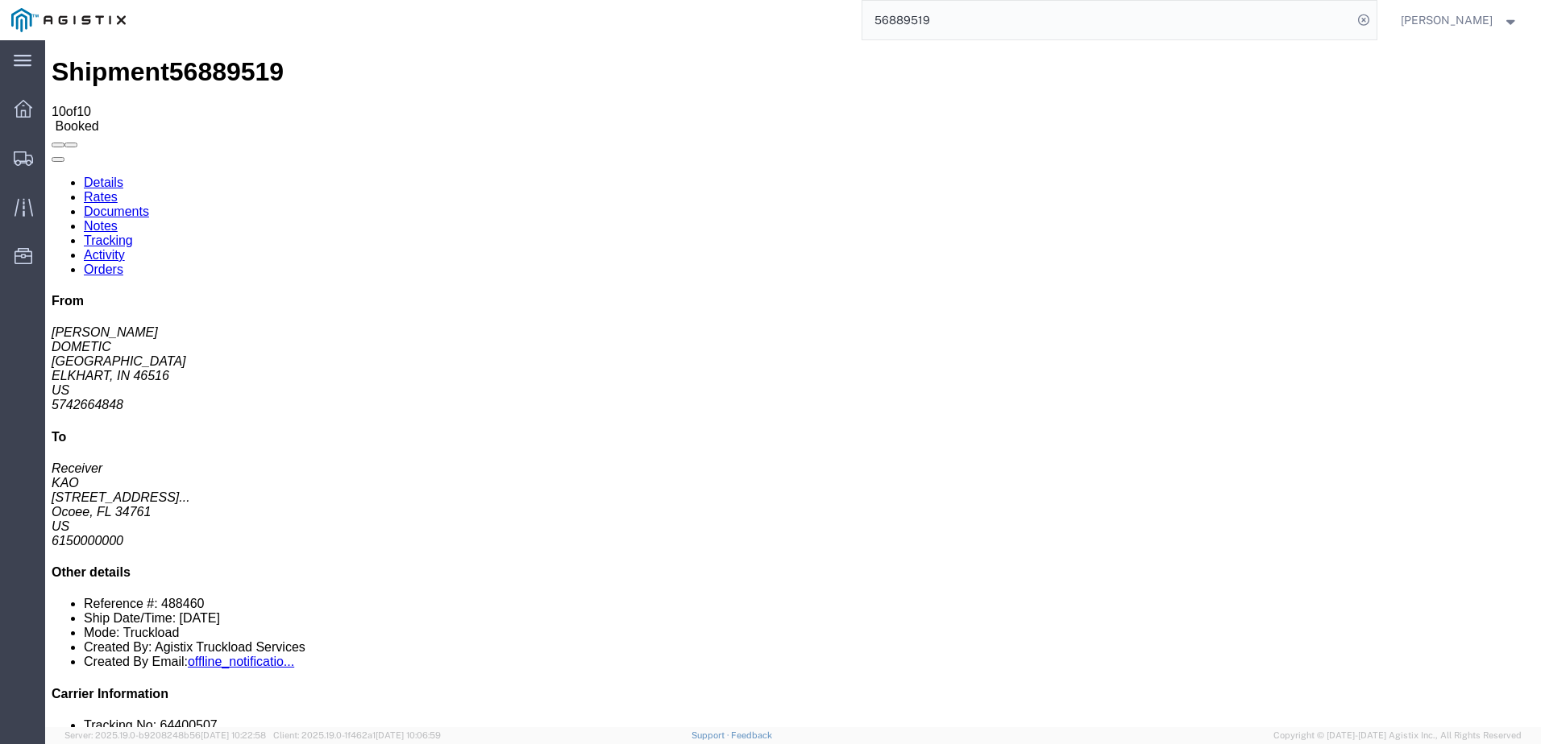
click at [96, 176] on link "Details" at bounding box center [103, 183] width 39 height 14
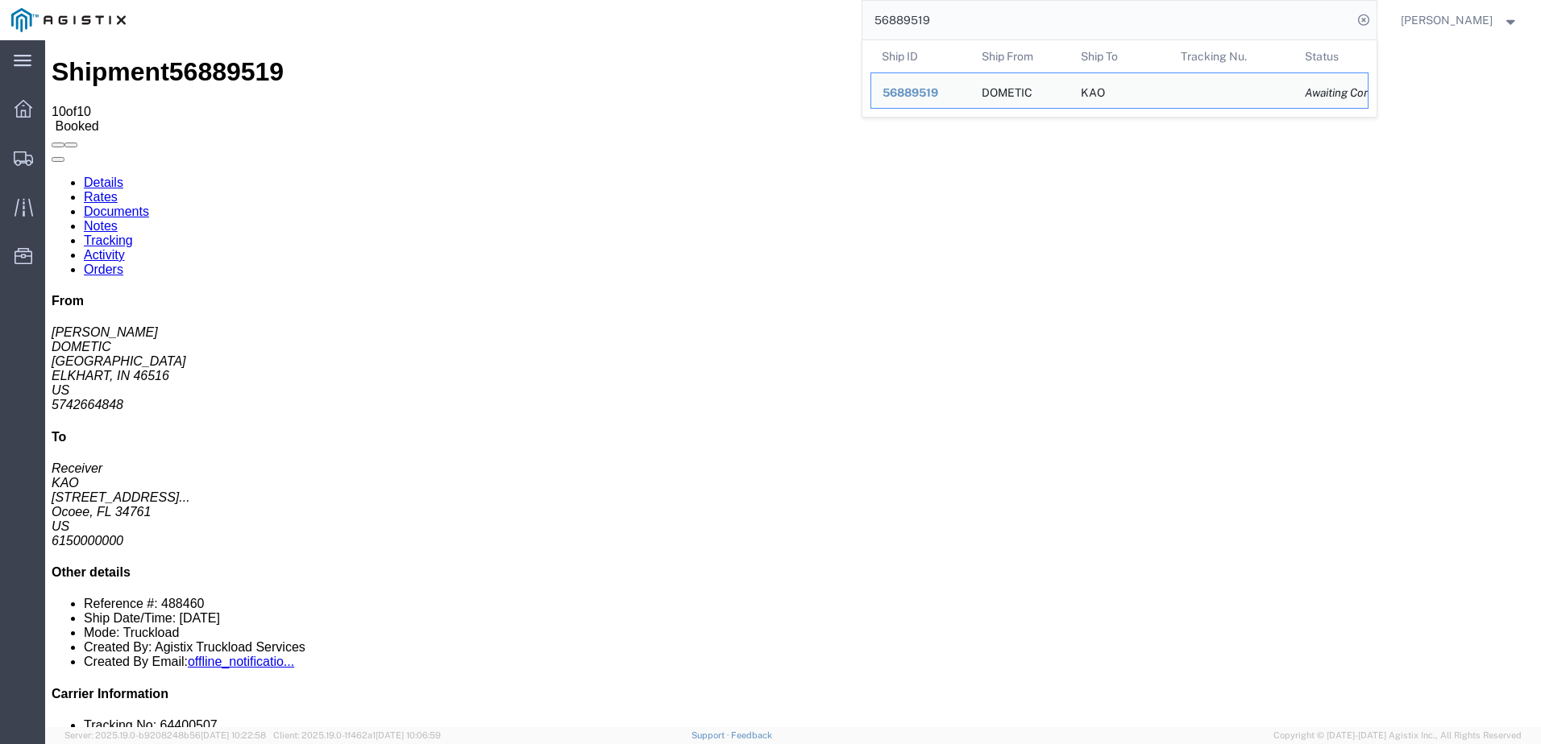
click at [969, 27] on input "56889519" at bounding box center [1107, 20] width 490 height 39
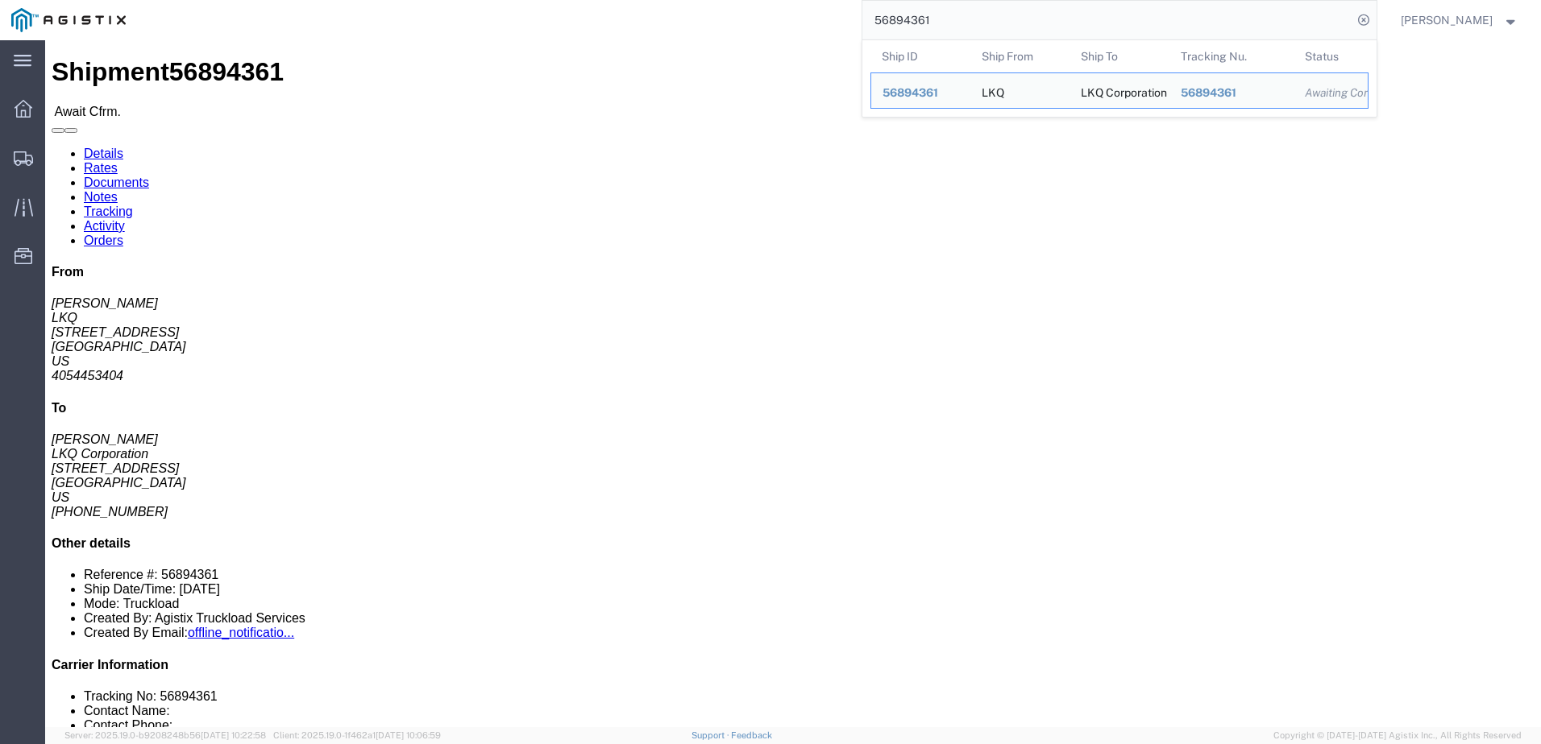
click at [933, 10] on input "56894361" at bounding box center [1107, 20] width 490 height 39
paste input "89519"
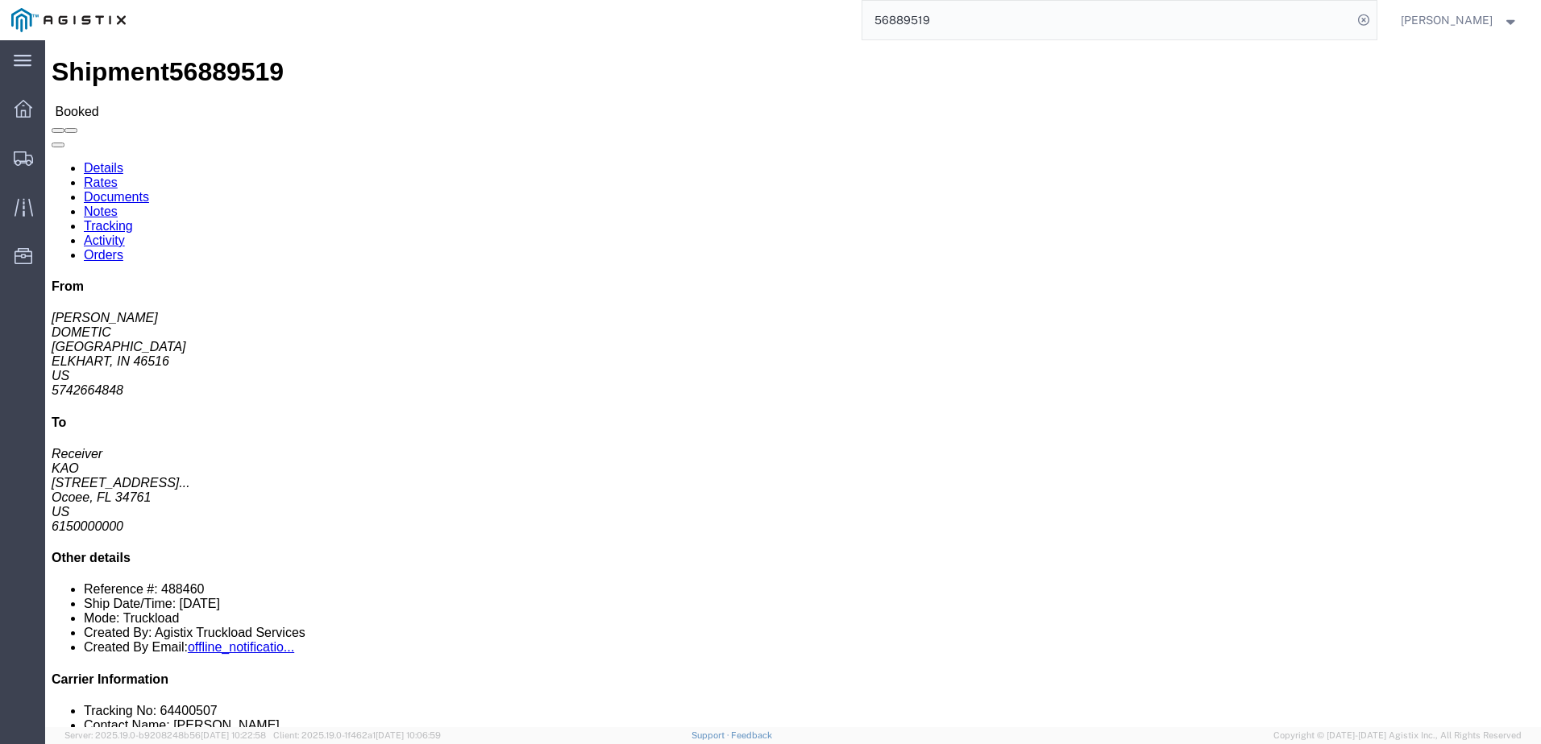
click link "Notes"
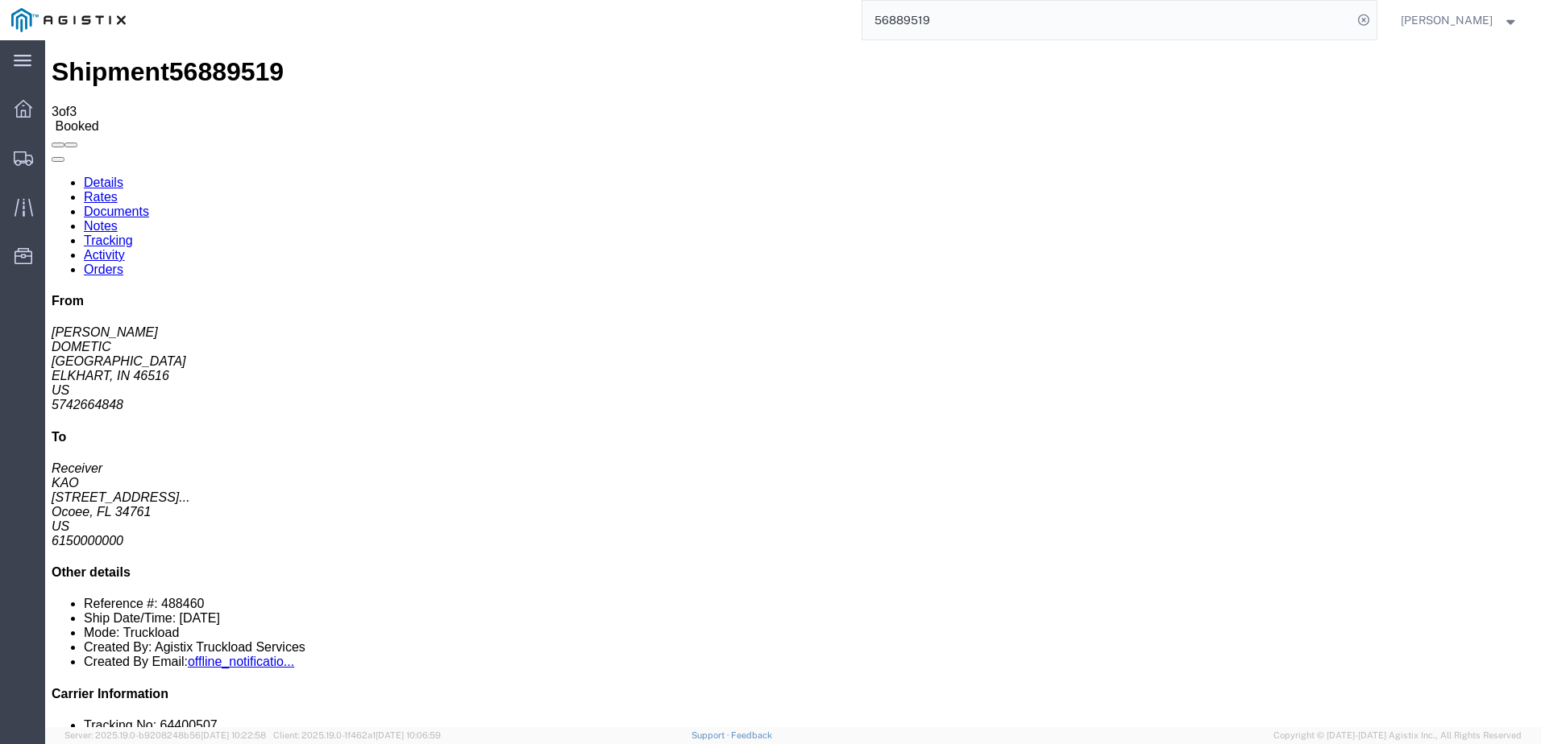
click at [97, 176] on link "Details" at bounding box center [103, 183] width 39 height 14
click at [1003, 20] on input "56889519" at bounding box center [1107, 20] width 490 height 39
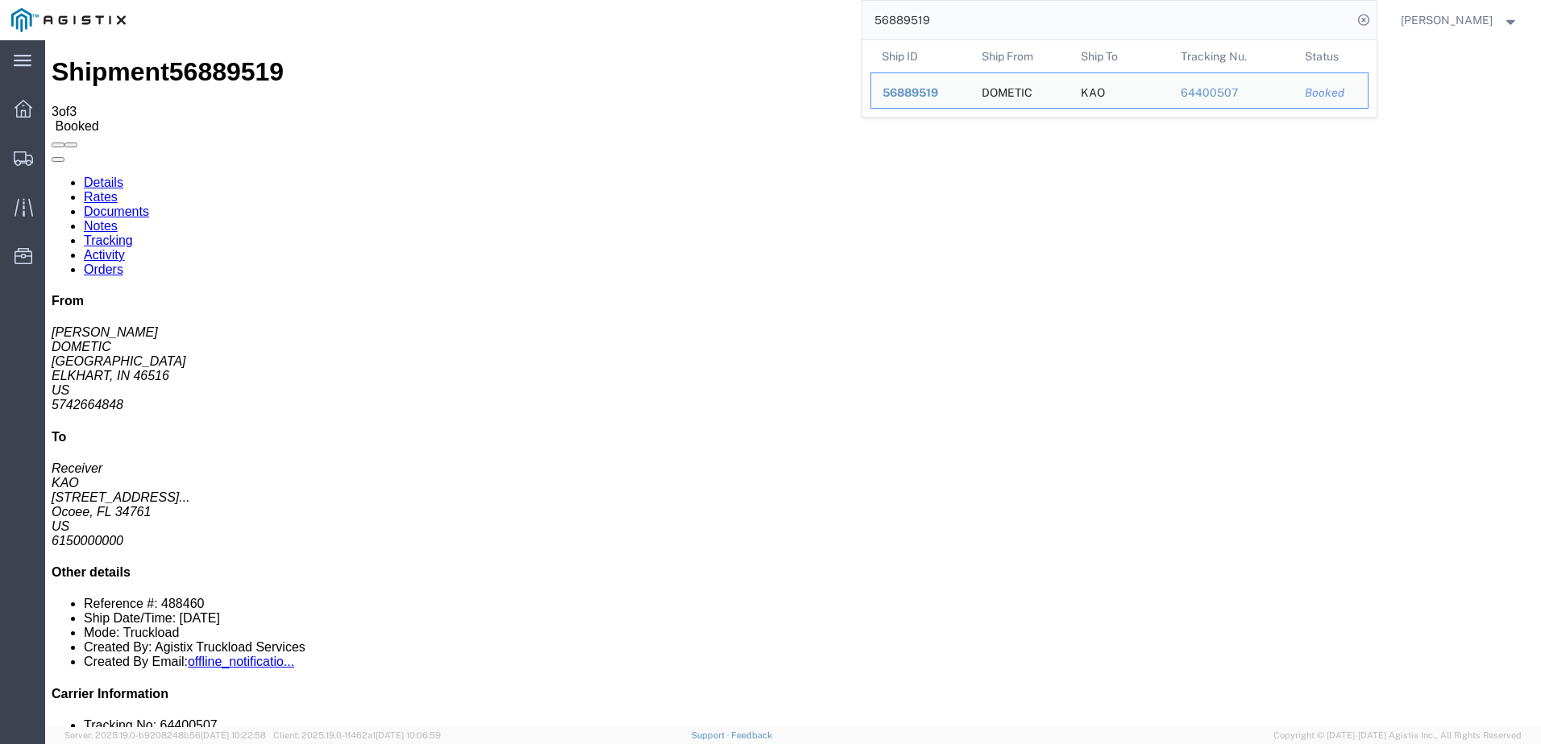
click at [1002, 20] on input "56889519" at bounding box center [1107, 20] width 490 height 39
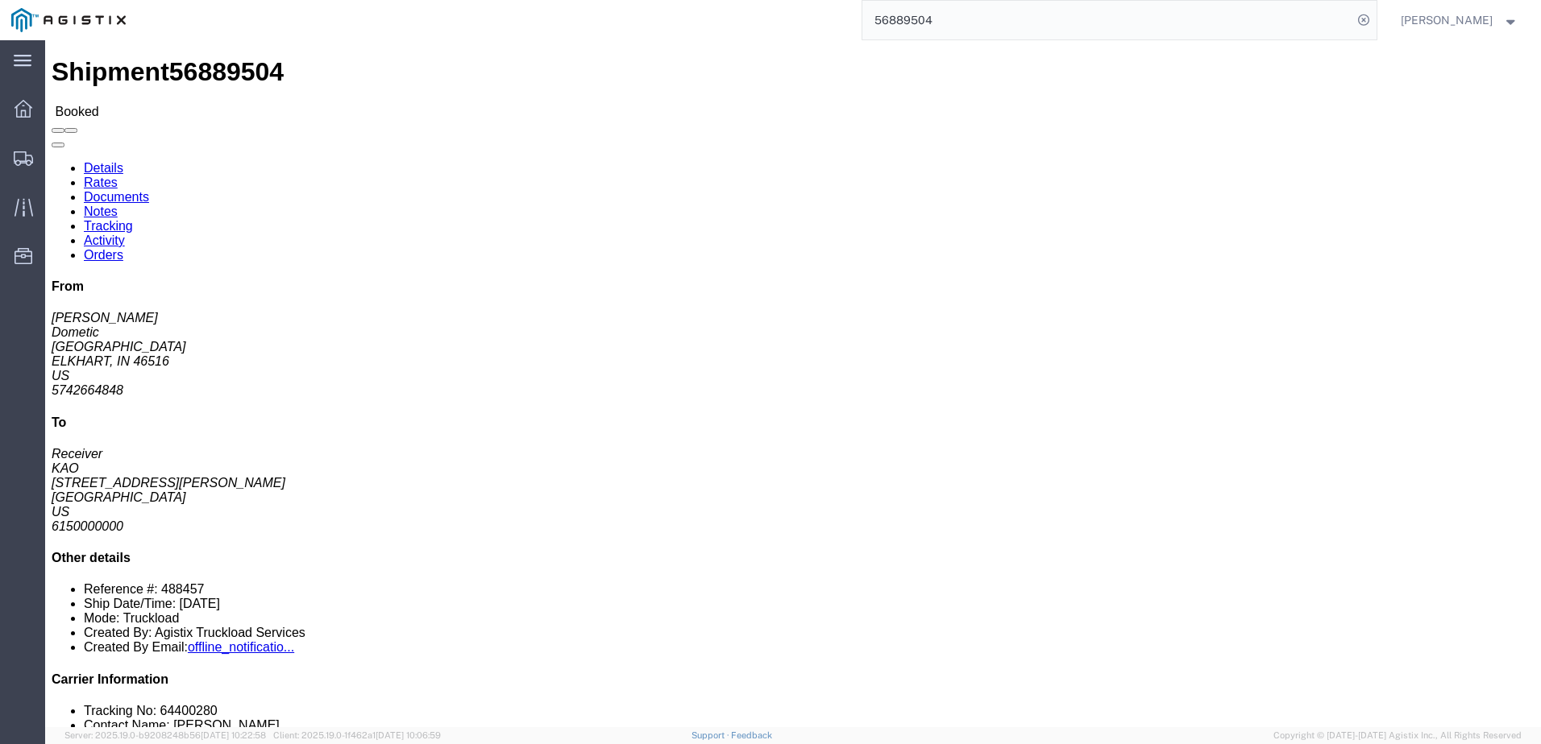
click link "Notes"
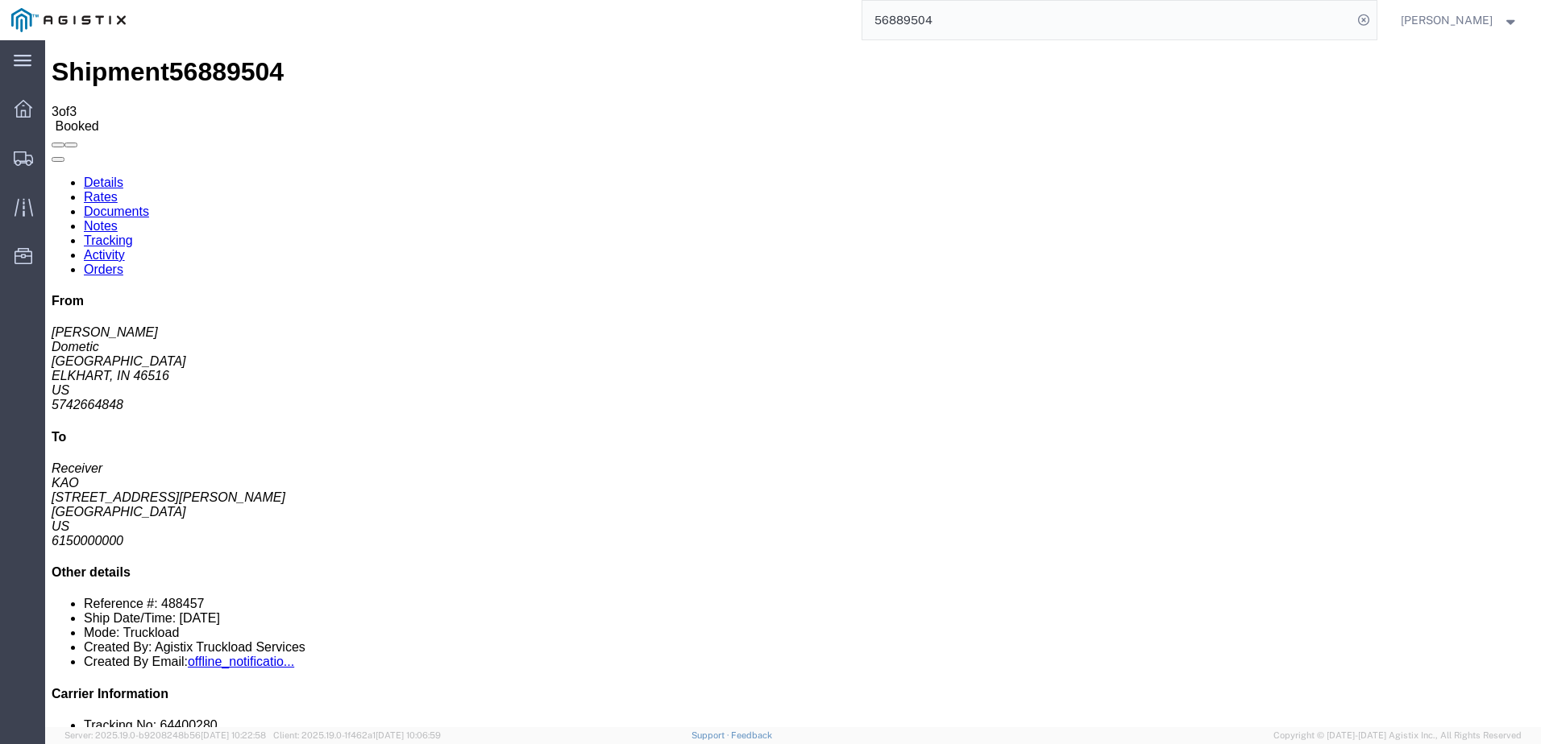
click at [1039, 6] on input "56889504" at bounding box center [1107, 20] width 490 height 39
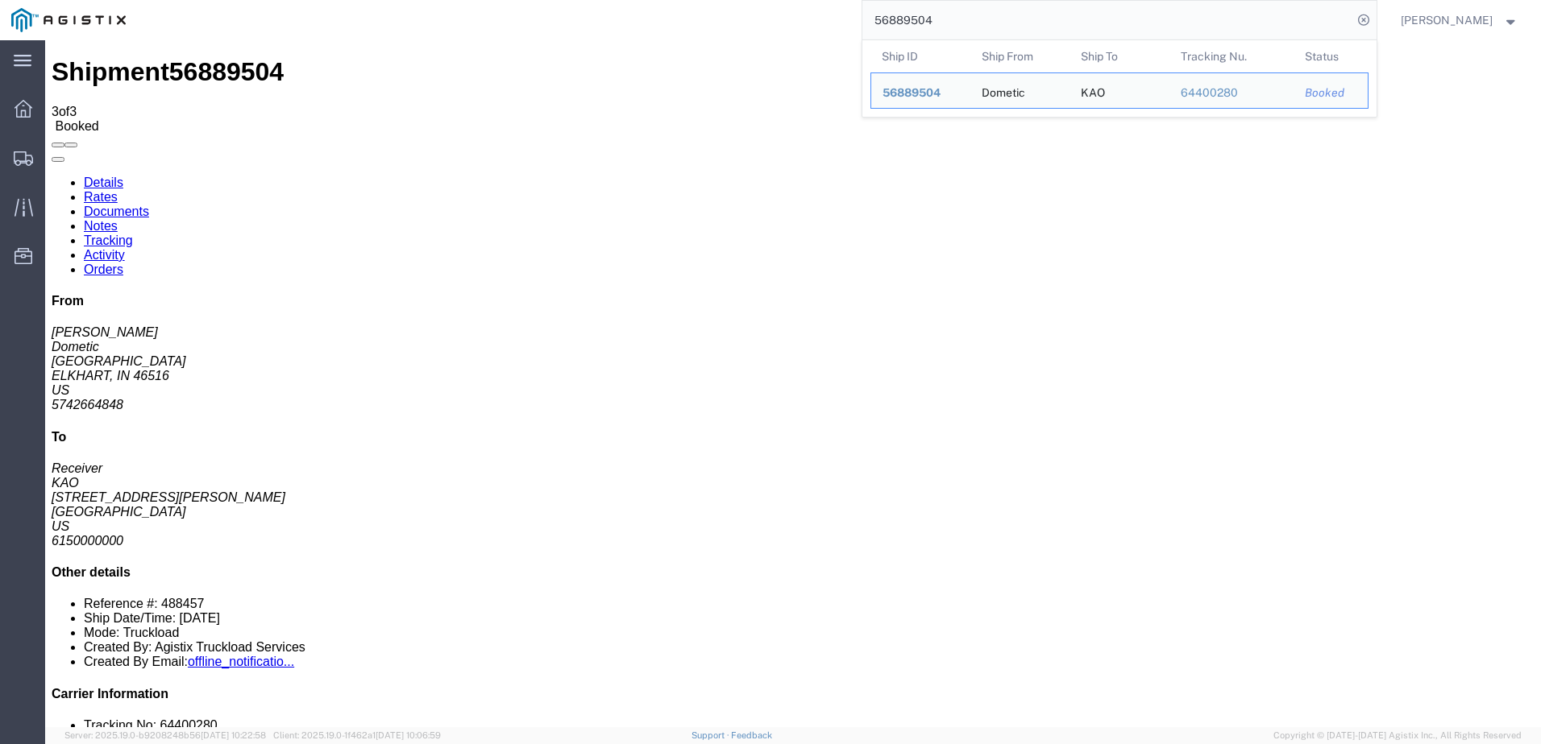
click at [1039, 6] on input "56889504" at bounding box center [1107, 20] width 490 height 39
paste input "94361"
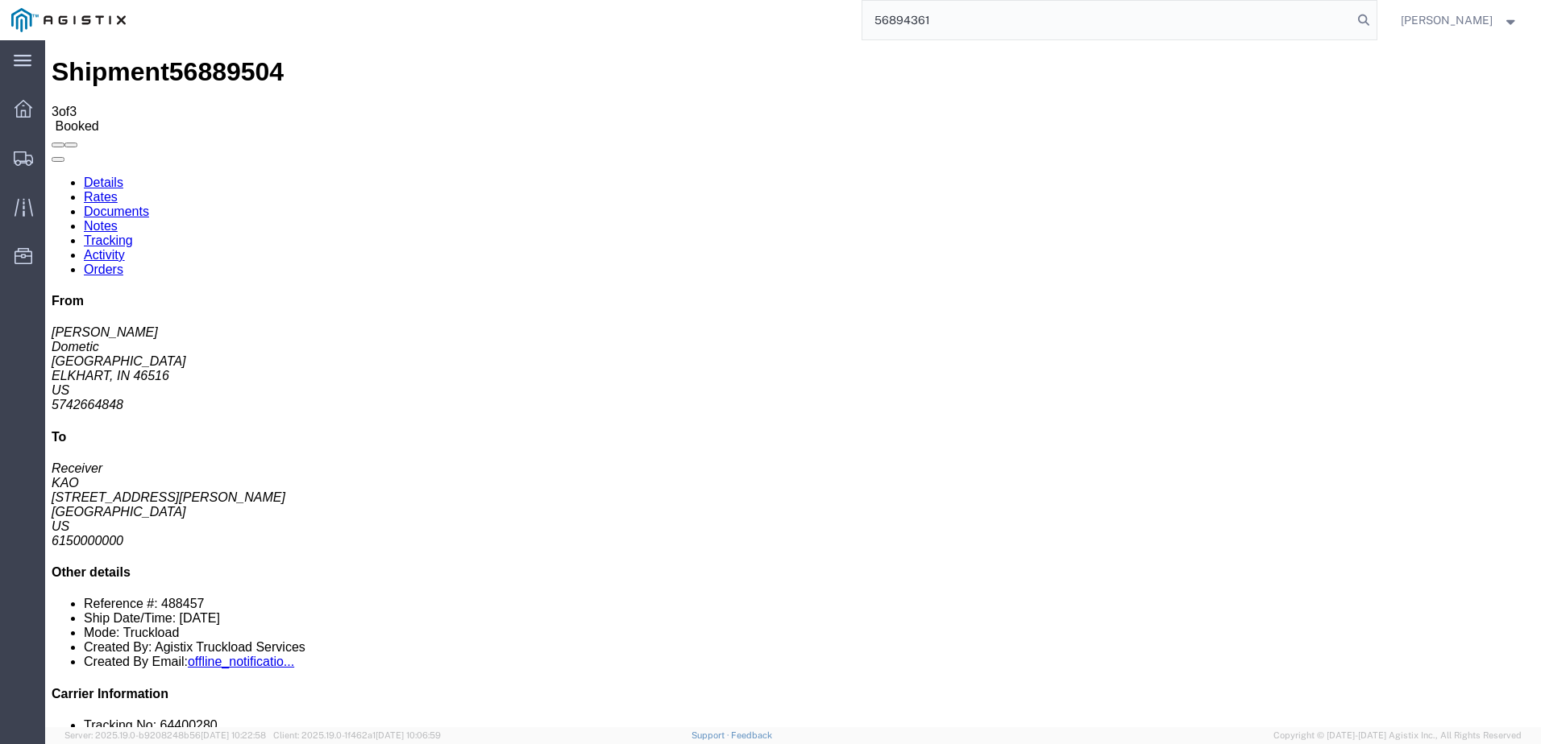
type input "56894361"
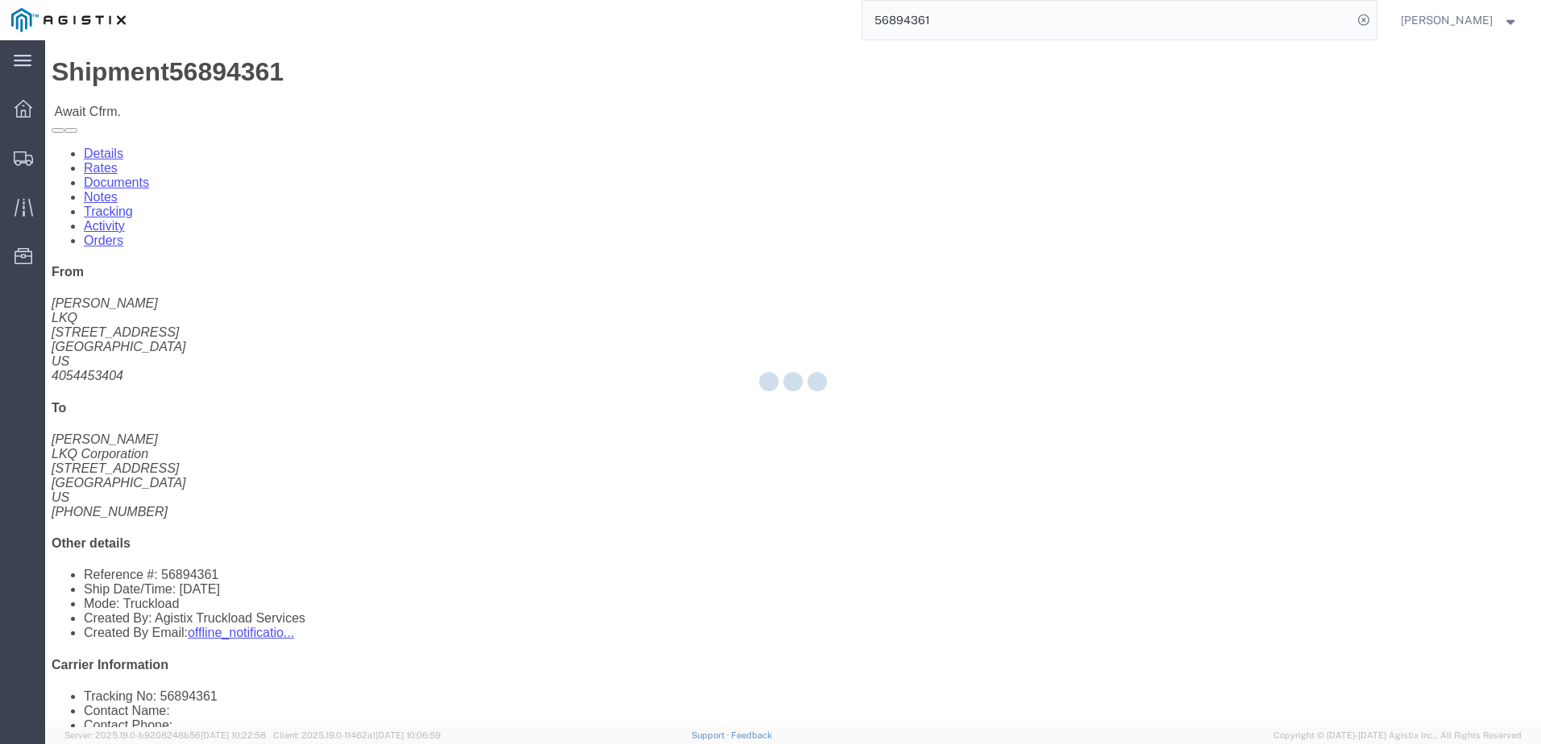
drag, startPoint x: 165, startPoint y: 105, endPoint x: 120, endPoint y: 64, distance: 60.5
click link "Rates"
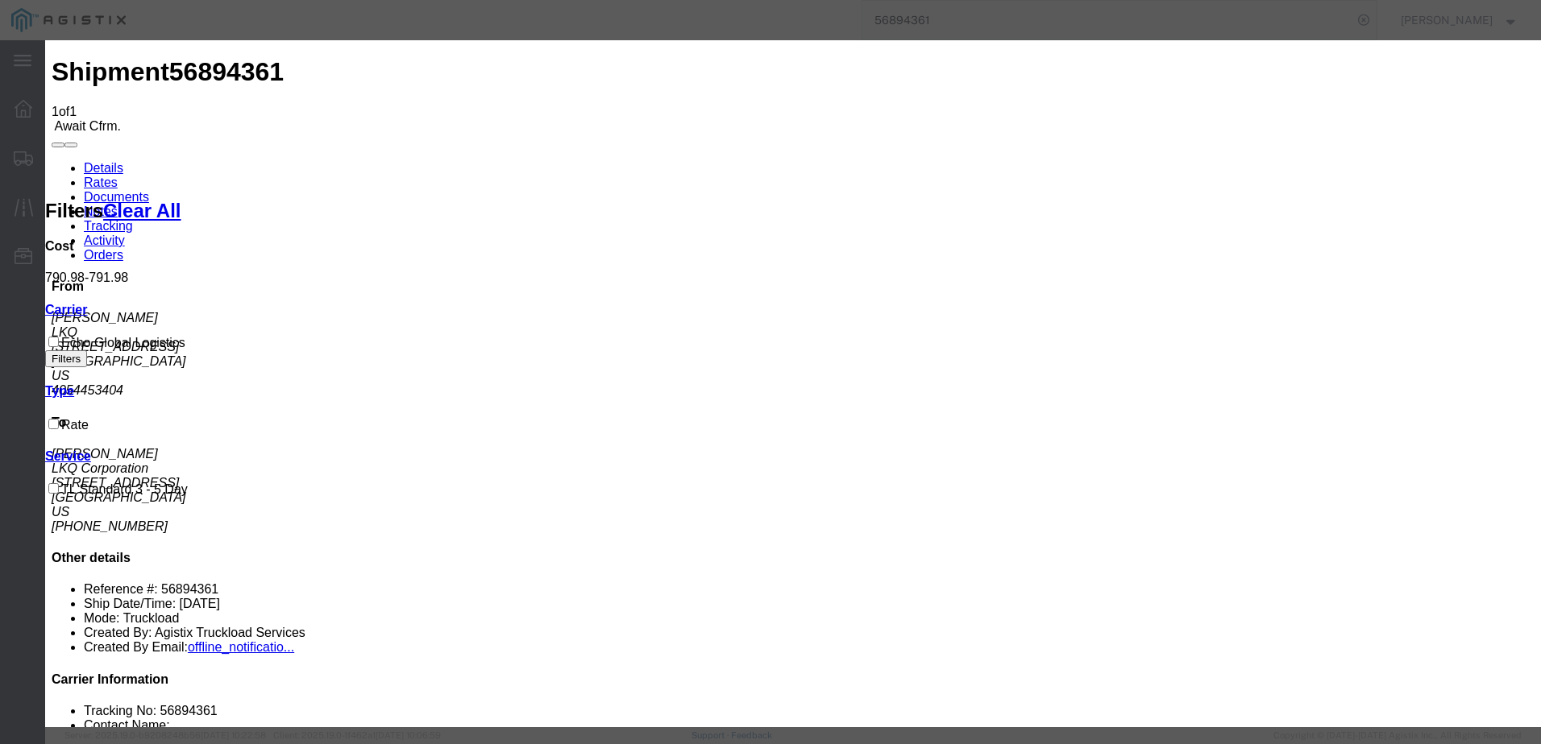
drag, startPoint x: 662, startPoint y: 221, endPoint x: 665, endPoint y: 238, distance: 17.9
type input "6521651651"
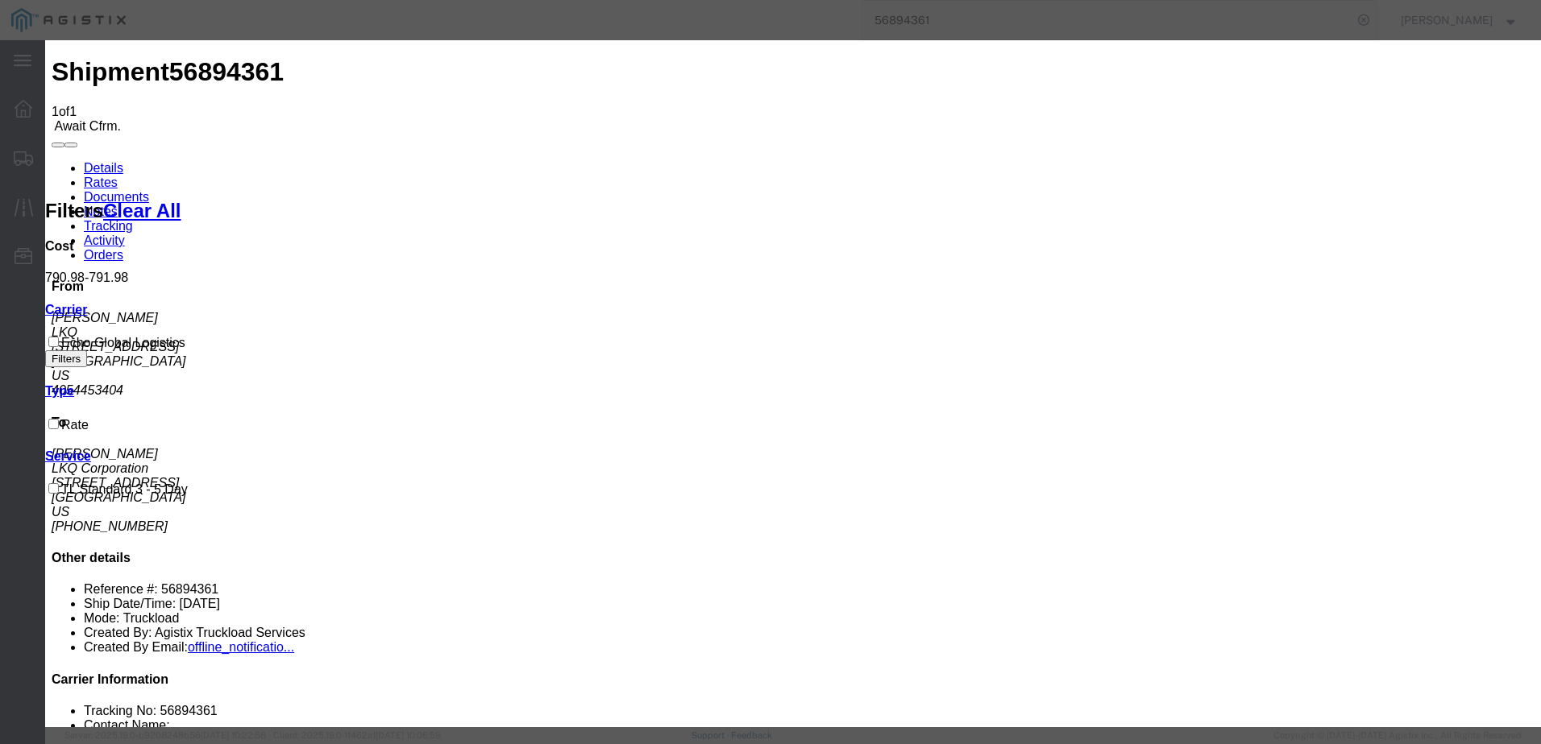
type input "[PERSON_NAME]"
type input "3127686379"
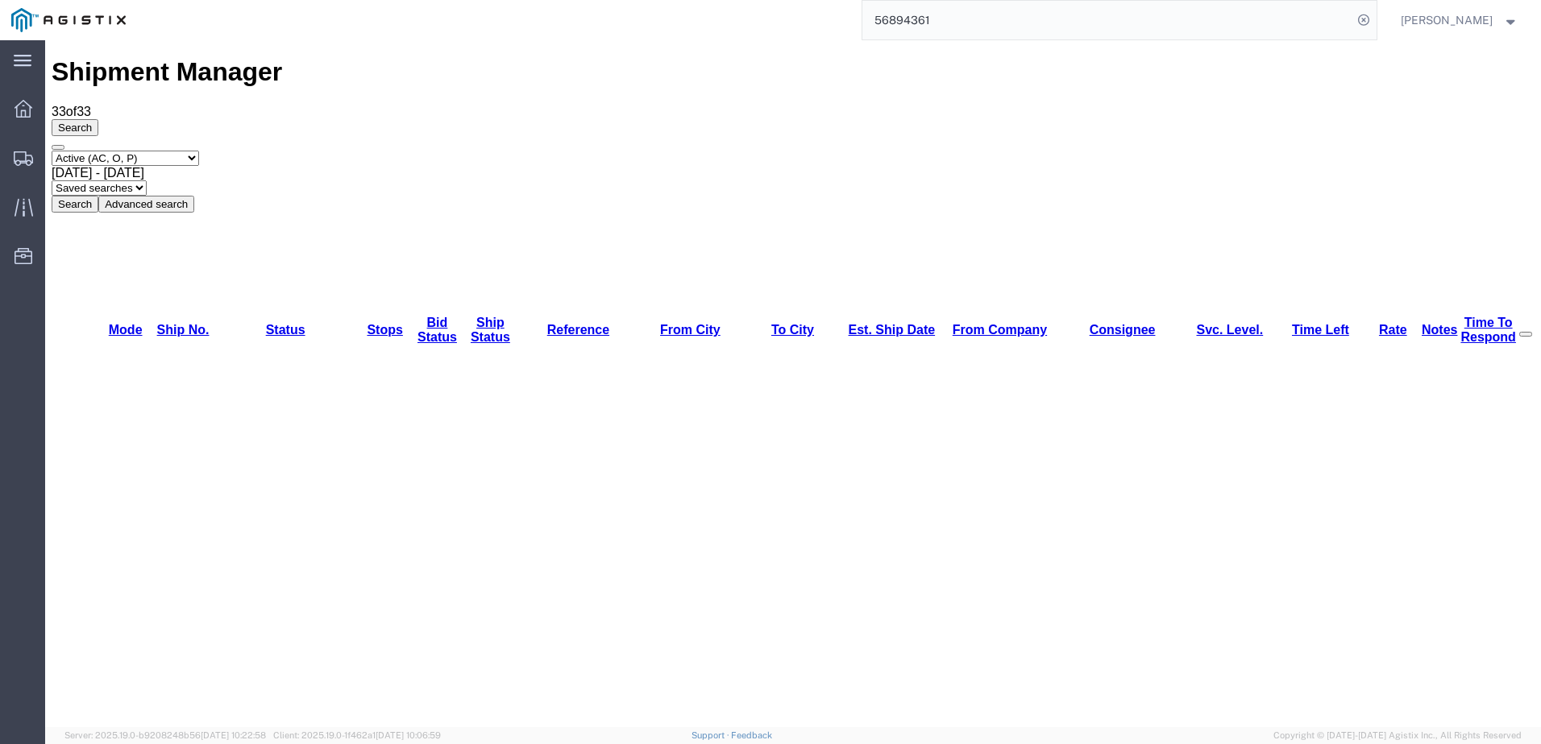
click at [1008, 16] on input "56894361" at bounding box center [1107, 20] width 490 height 39
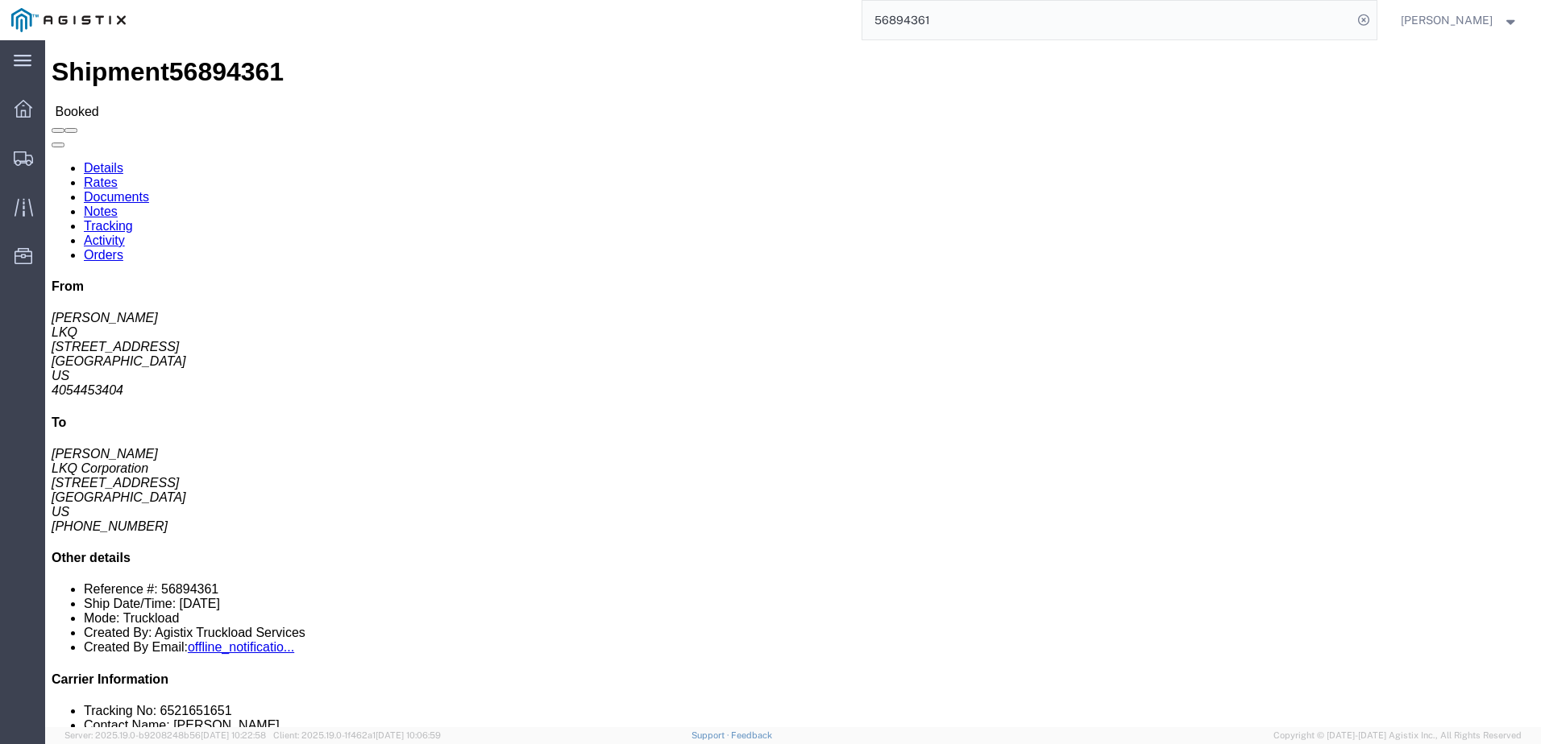
click link "Notes"
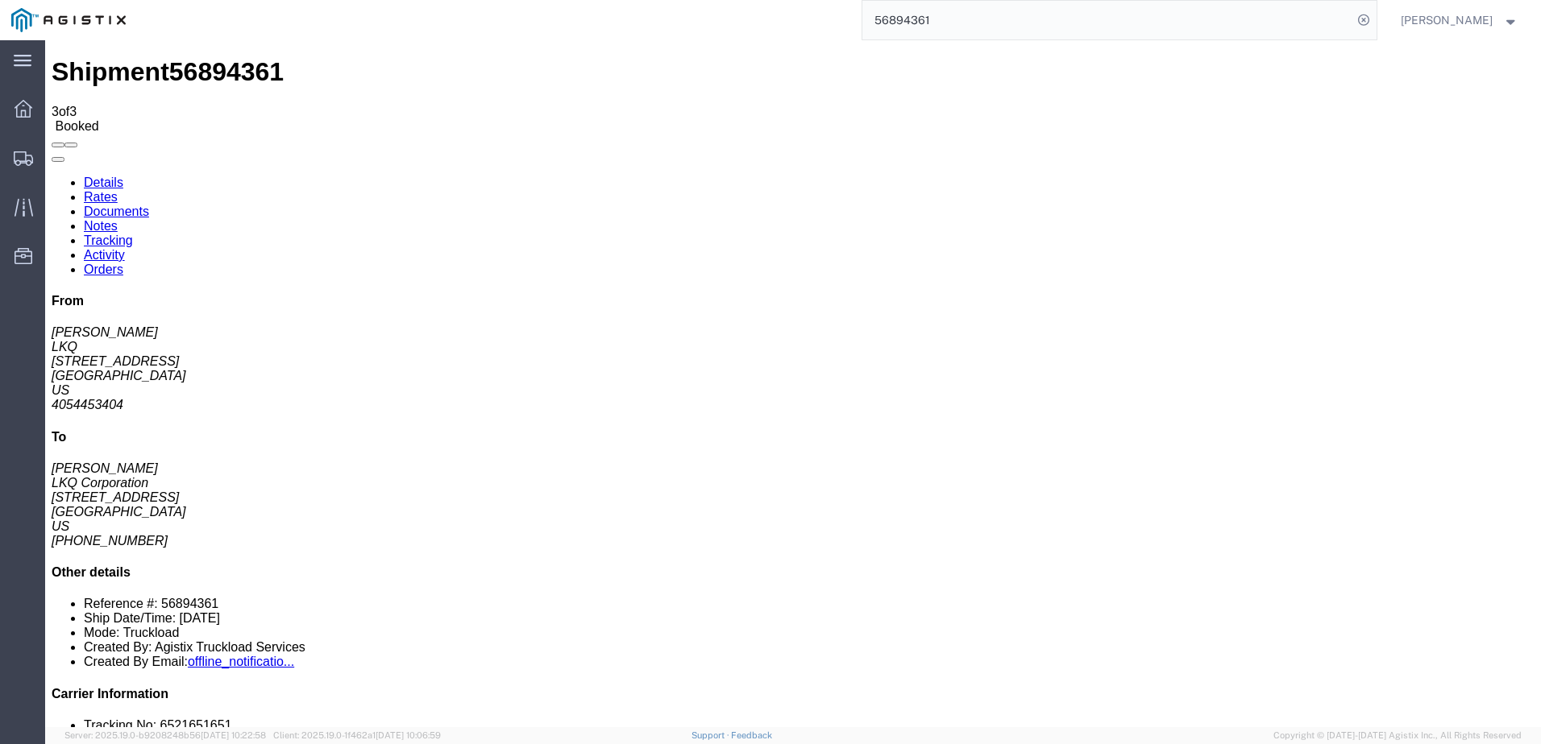
click at [118, 190] on link "Rates" at bounding box center [101, 197] width 34 height 14
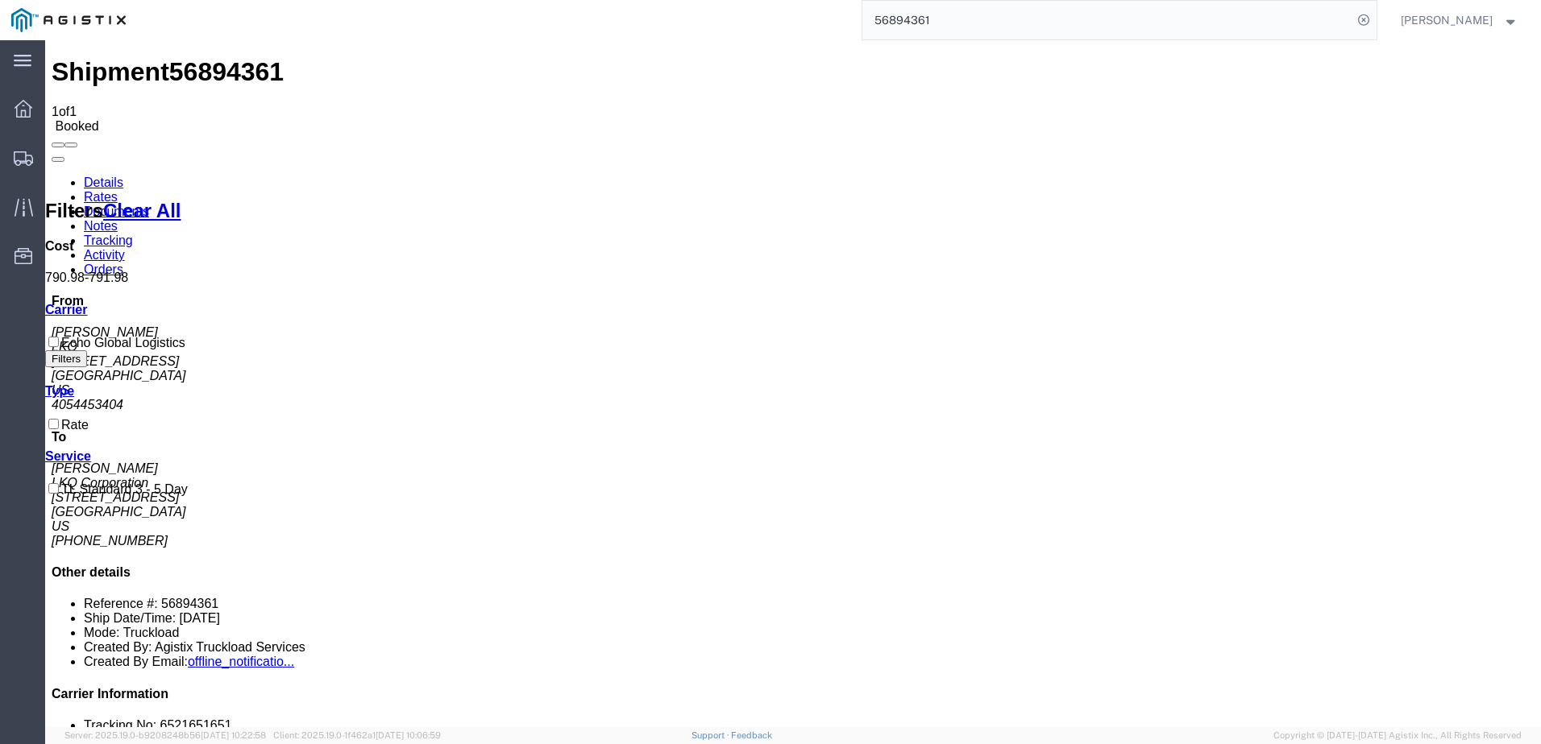
click at [88, 176] on link "Details" at bounding box center [103, 183] width 39 height 14
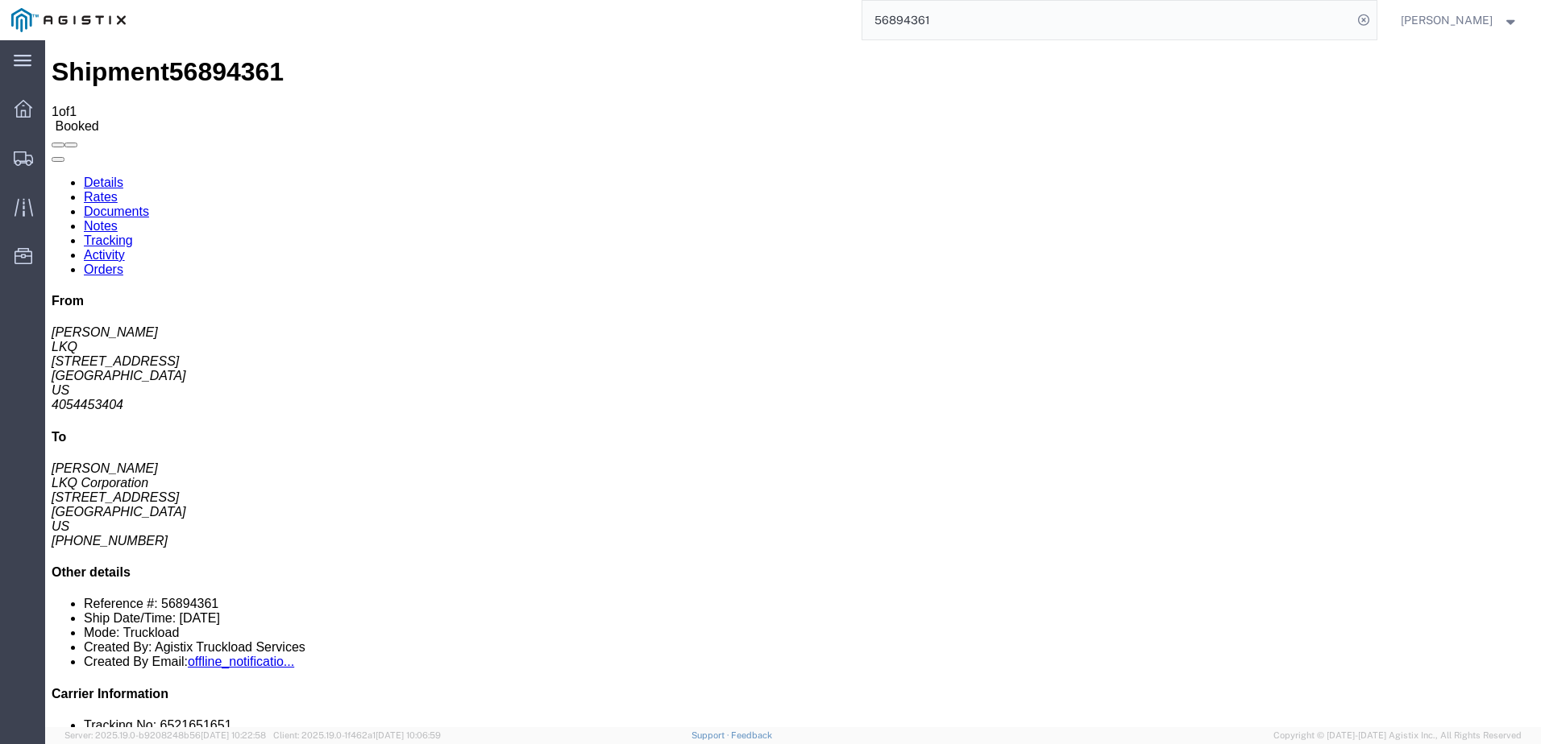
click link "Rates"
